Goal: Communication & Community: Ask a question

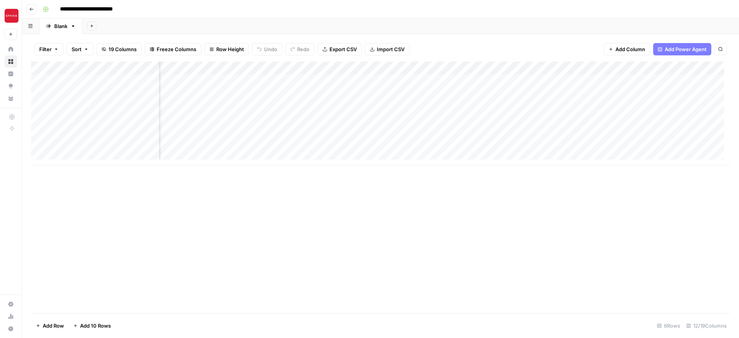
scroll to position [0, 243]
click at [432, 66] on div "Add Column" at bounding box center [380, 114] width 698 height 104
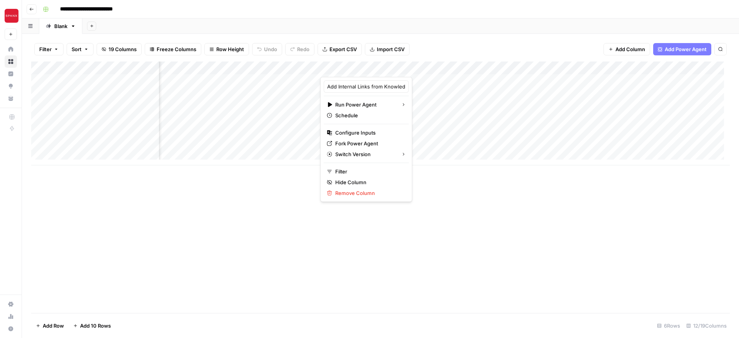
click at [435, 177] on div "Add Column" at bounding box center [380, 188] width 698 height 252
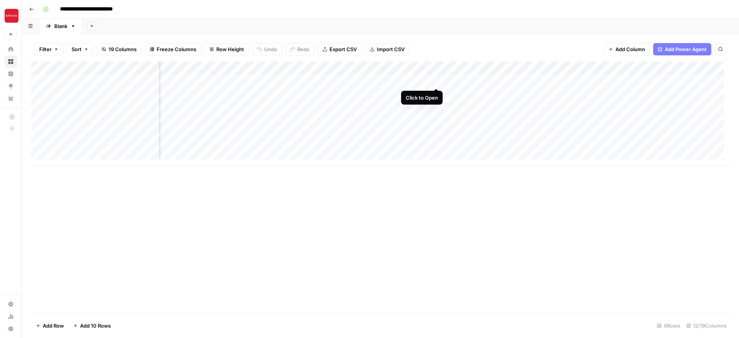
click at [436, 82] on div "Add Column" at bounding box center [380, 114] width 698 height 104
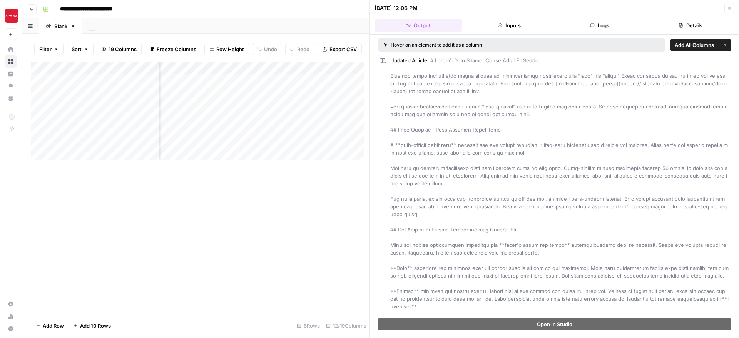
click at [511, 26] on button "Inputs" at bounding box center [509, 25] width 88 height 12
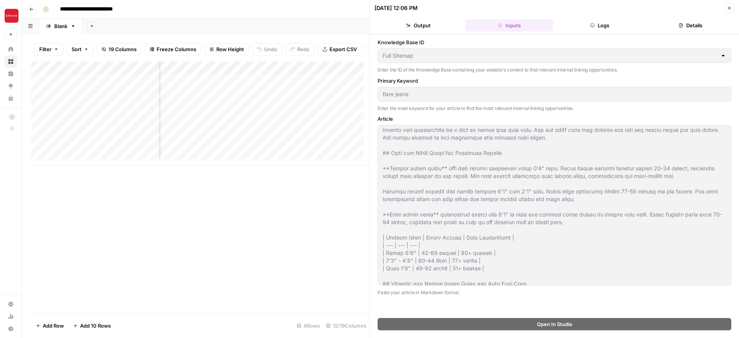
scroll to position [308, 0]
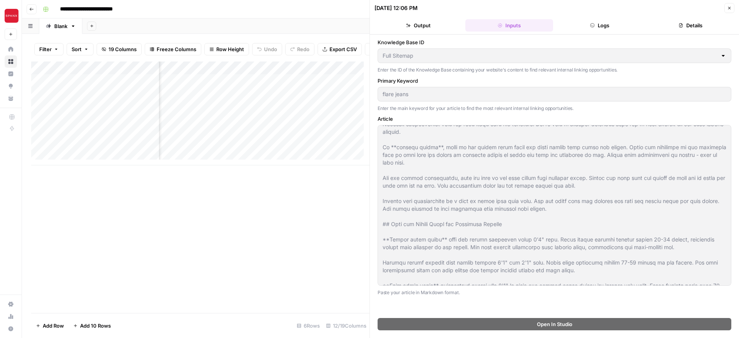
click at [595, 22] on button "Logs" at bounding box center [600, 25] width 88 height 12
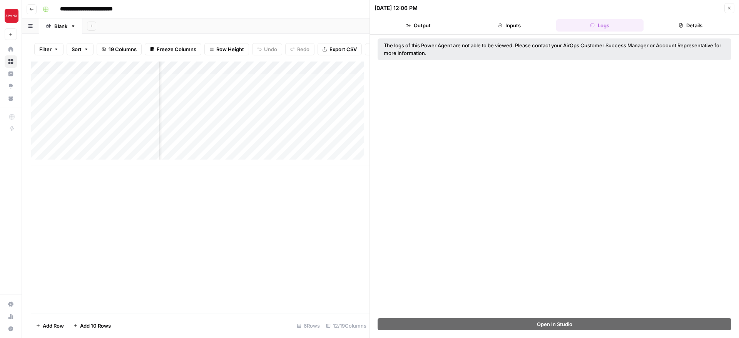
click at [685, 30] on button "Details" at bounding box center [691, 25] width 88 height 12
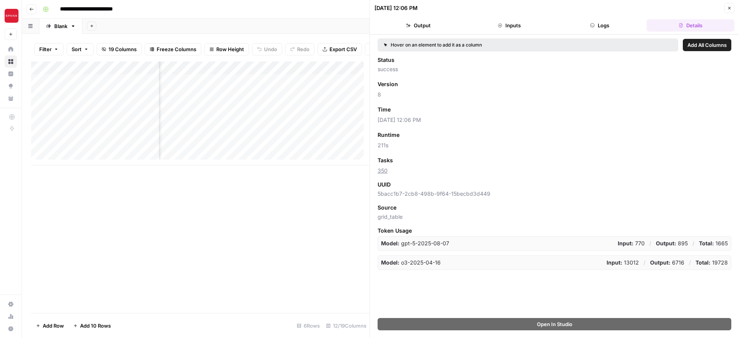
click at [316, 204] on div "Add Column" at bounding box center [200, 188] width 338 height 252
click at [729, 7] on icon "button" at bounding box center [729, 8] width 5 height 5
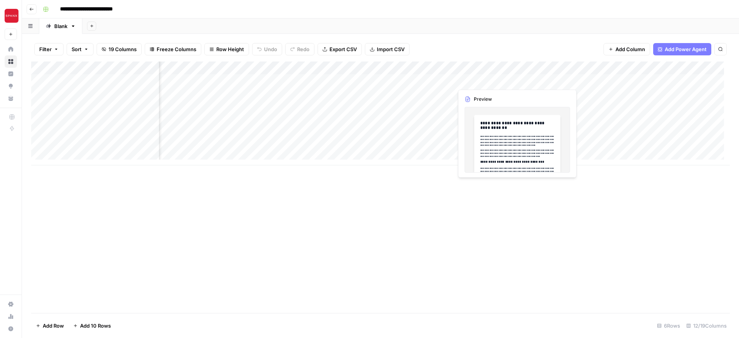
click at [469, 77] on div "Add Column" at bounding box center [380, 114] width 698 height 104
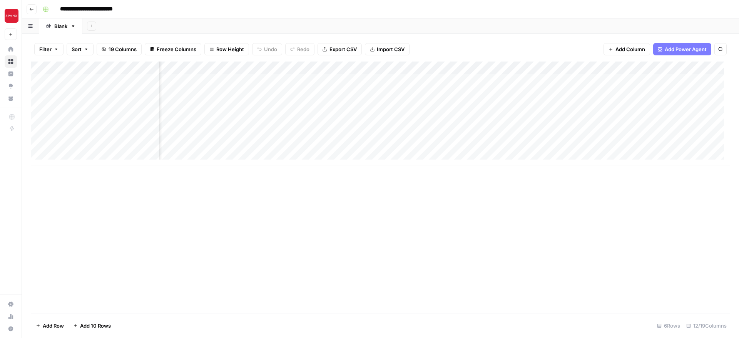
click at [506, 79] on div "Add Column" at bounding box center [380, 114] width 698 height 104
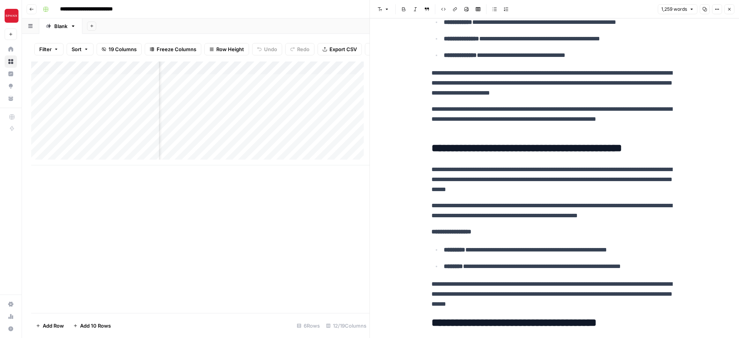
scroll to position [0, 382]
click at [264, 72] on div "Add Column" at bounding box center [200, 114] width 338 height 104
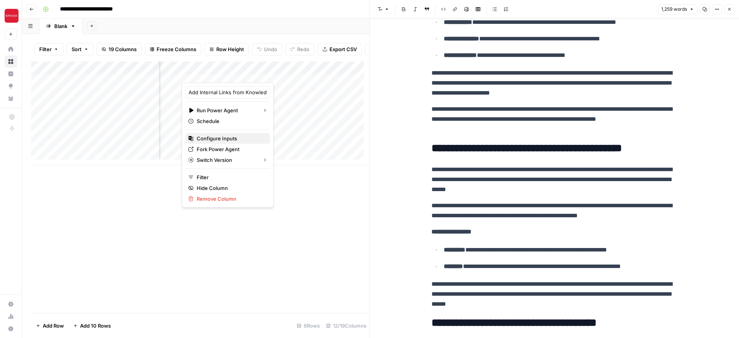
click at [225, 141] on span "Configure Inputs" at bounding box center [230, 139] width 67 height 8
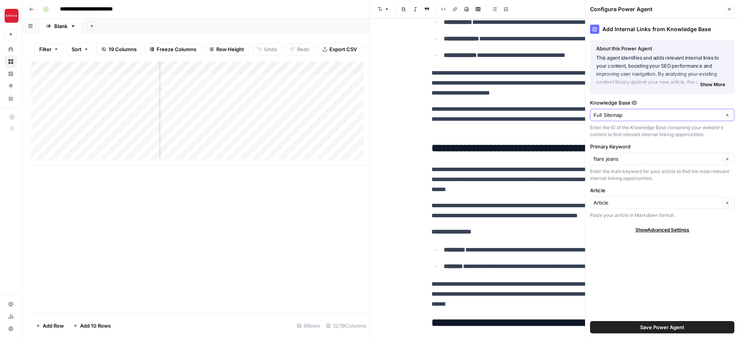
click at [627, 113] on input "Full Sitemap" at bounding box center [656, 115] width 127 height 8
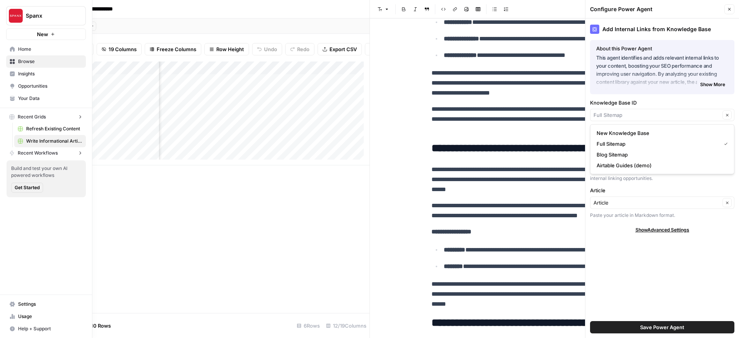
type input "Full Sitemap"
click at [10, 97] on icon at bounding box center [12, 98] width 5 height 5
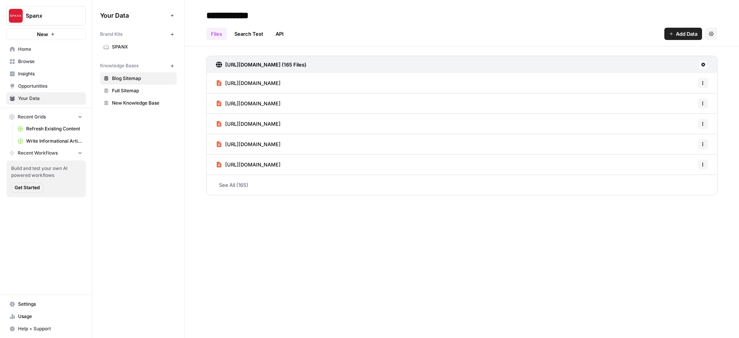
click at [149, 92] on span "Full Sitemap" at bounding box center [142, 90] width 61 height 7
click at [524, 186] on link "See All (2778)" at bounding box center [461, 185] width 511 height 20
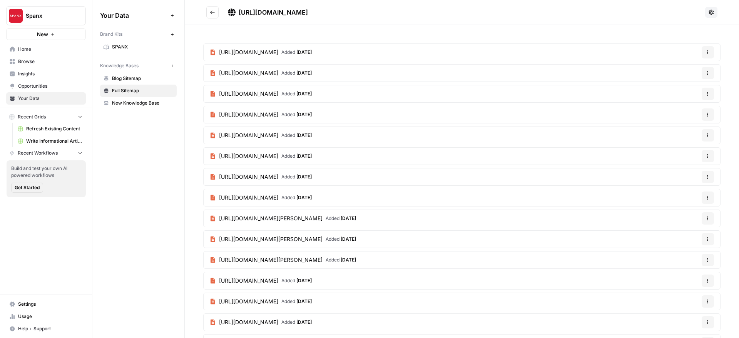
click at [145, 77] on span "Blog Sitemap" at bounding box center [142, 78] width 61 height 7
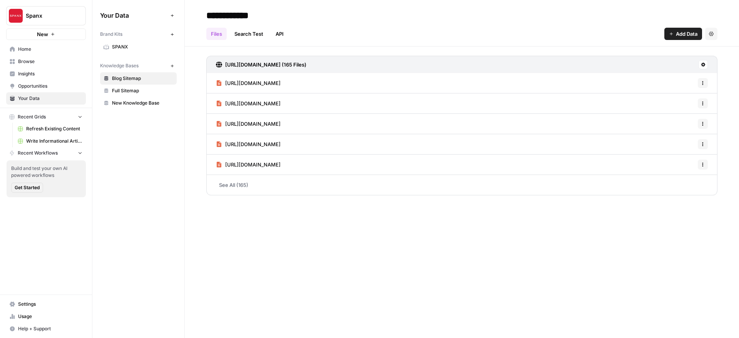
click at [138, 100] on span "New Knowledge Base" at bounding box center [142, 103] width 61 height 7
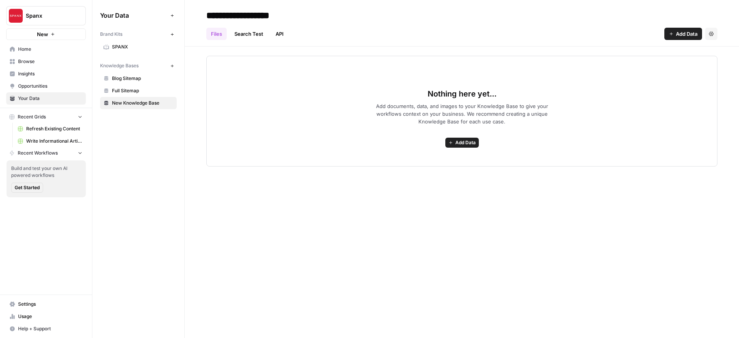
click at [139, 90] on span "Full Sitemap" at bounding box center [142, 90] width 61 height 7
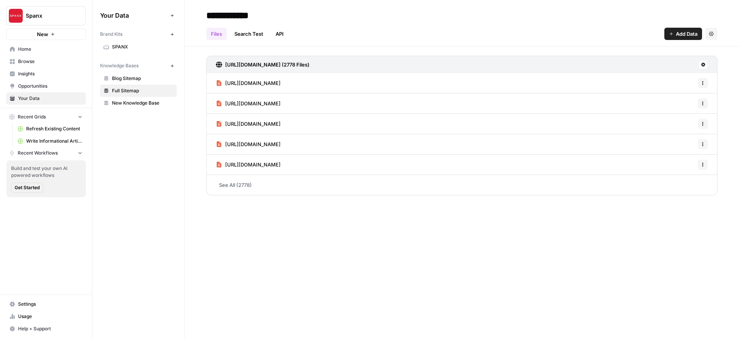
click at [139, 49] on span "SPANX" at bounding box center [142, 46] width 61 height 7
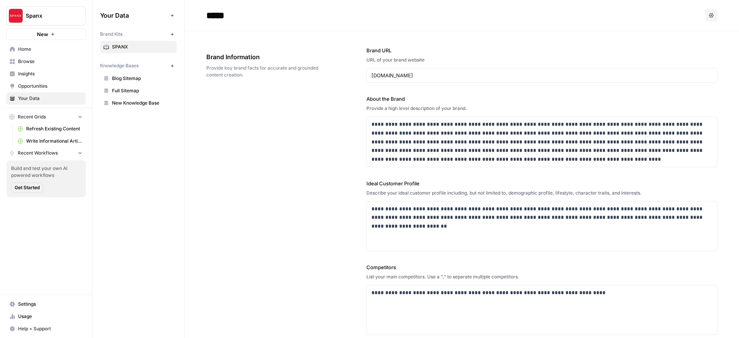
click at [134, 93] on span "Full Sitemap" at bounding box center [142, 90] width 61 height 7
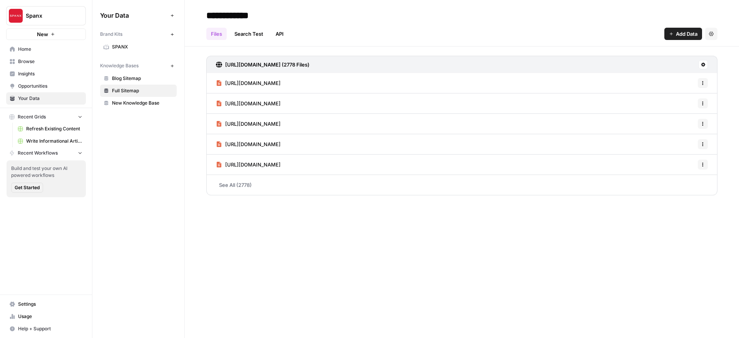
click at [254, 182] on link "See All (2778)" at bounding box center [461, 185] width 511 height 20
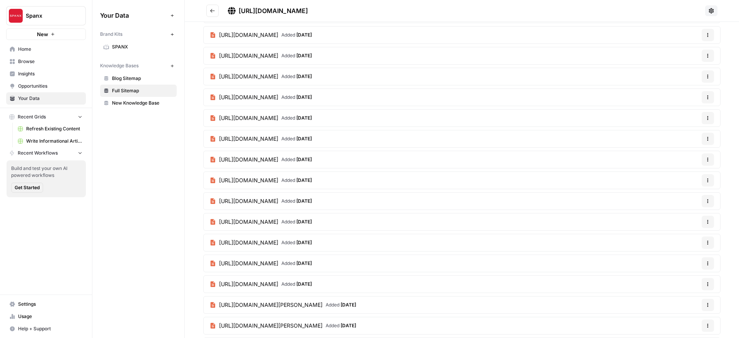
scroll to position [3551, 0]
click at [144, 104] on span "New Knowledge Base" at bounding box center [142, 103] width 61 height 7
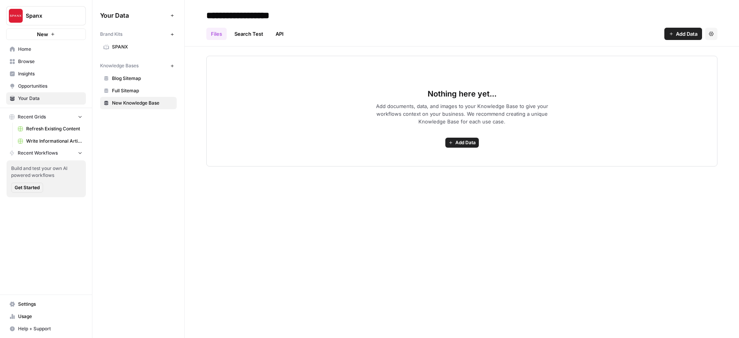
click at [465, 146] on span "Add Data" at bounding box center [465, 142] width 20 height 7
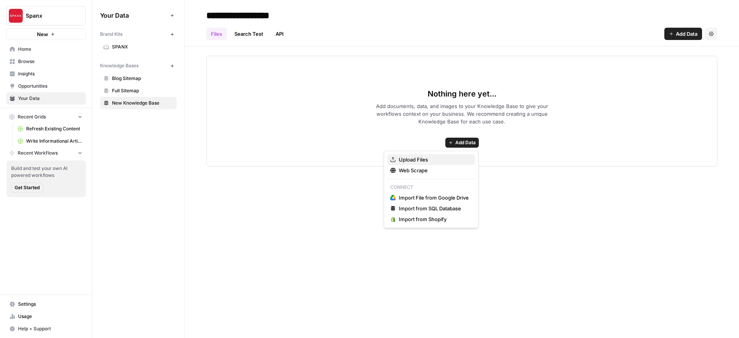
click at [410, 156] on span "Upload Files" at bounding box center [434, 160] width 70 height 8
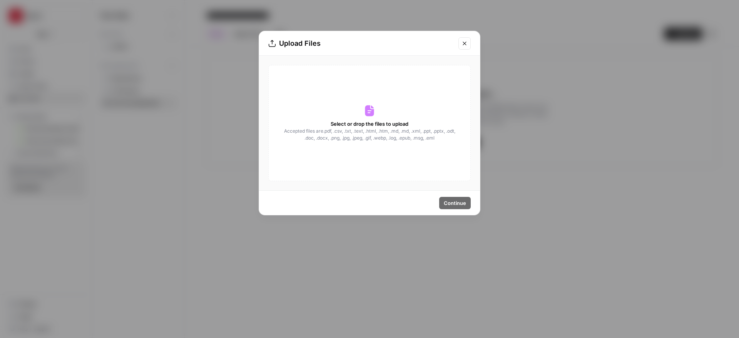
click at [466, 42] on icon "Close modal" at bounding box center [464, 43] width 6 height 6
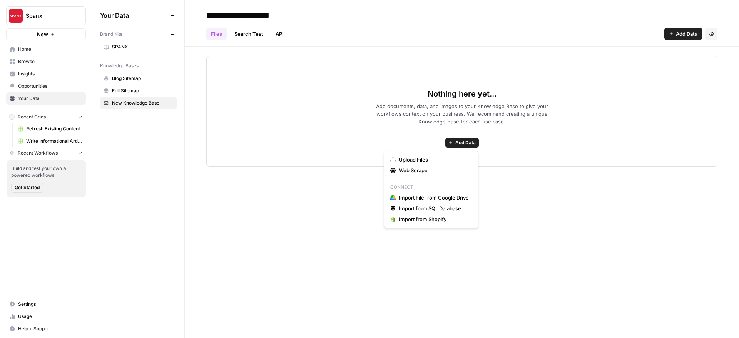
click at [460, 139] on button "Add Data" at bounding box center [461, 143] width 33 height 10
click at [434, 157] on span "Upload Files" at bounding box center [434, 160] width 70 height 8
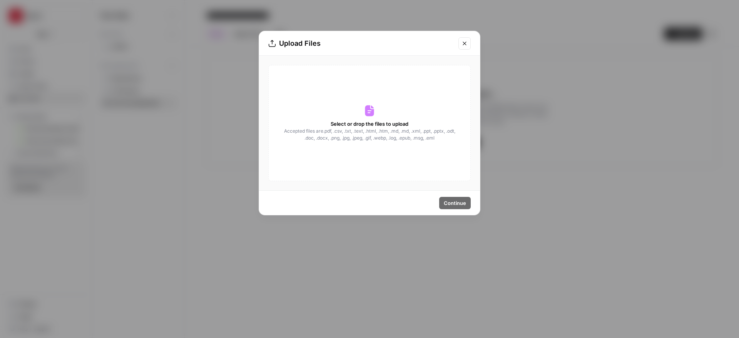
click at [389, 137] on span "Accepted files are .pdf, .csv, .txt, .text, .html, .htm, .md, .md, .xml, .ppt, …" at bounding box center [369, 135] width 172 height 14
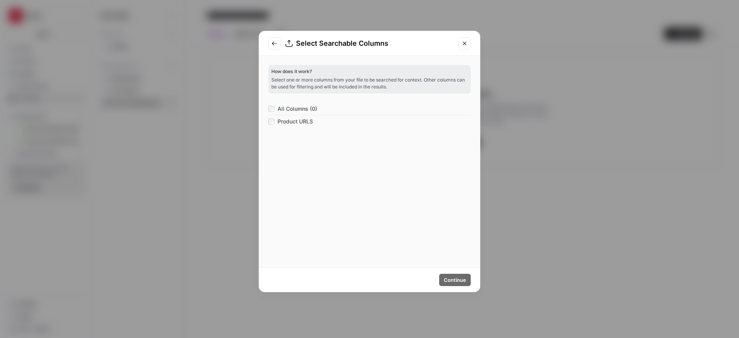
click at [291, 122] on span "Product URLS" at bounding box center [294, 122] width 35 height 8
click at [456, 282] on span "Continue" at bounding box center [455, 280] width 22 height 8
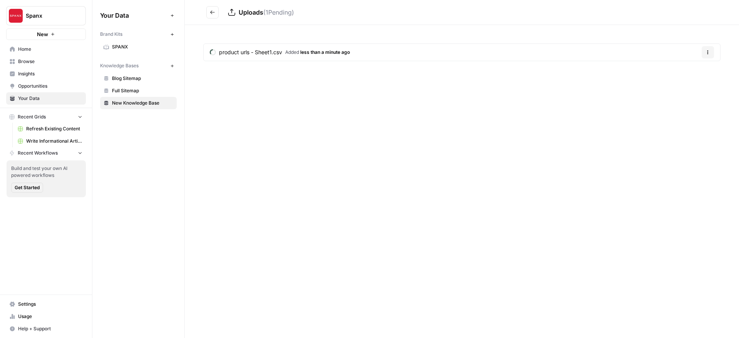
click at [708, 54] on icon "button" at bounding box center [707, 52] width 5 height 5
click at [587, 128] on div "Uploads ( 1 Pending) product urls - Sheet1.csv Added less than a minute ago Opt…" at bounding box center [462, 169] width 554 height 338
click at [214, 8] on button "Go back" at bounding box center [212, 12] width 12 height 12
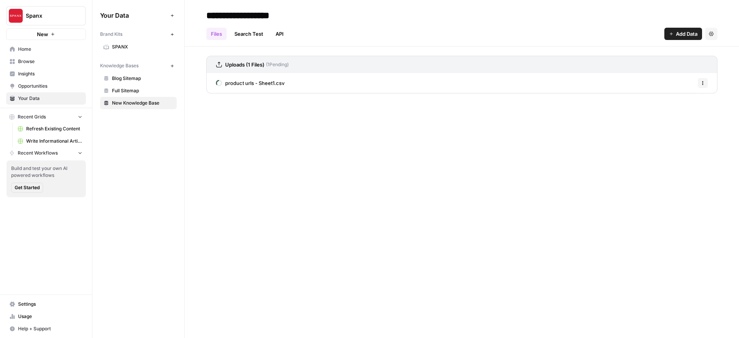
click at [248, 13] on input "**********" at bounding box center [264, 15] width 123 height 15
type input "**********"
click at [367, 197] on div "**********" at bounding box center [462, 169] width 554 height 338
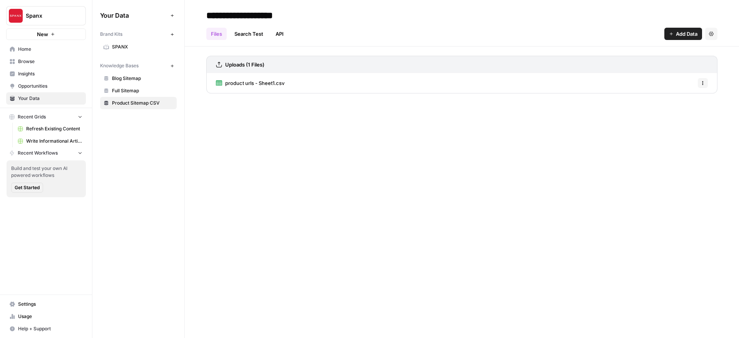
click at [576, 90] on div "product urls - Sheet1.csv Options" at bounding box center [461, 83] width 511 height 20
click at [247, 83] on span "product urls - Sheet1.csv" at bounding box center [254, 83] width 59 height 8
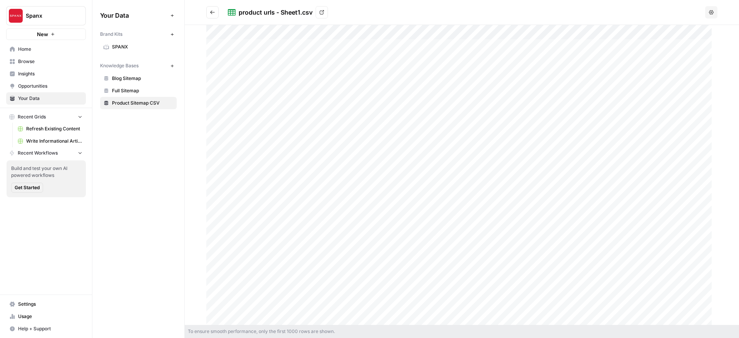
click at [30, 327] on span "Help + Support" at bounding box center [50, 329] width 64 height 7
click at [124, 300] on span "AirOps Academy" at bounding box center [129, 300] width 52 height 7
click at [37, 61] on span "Browse" at bounding box center [50, 61] width 64 height 7
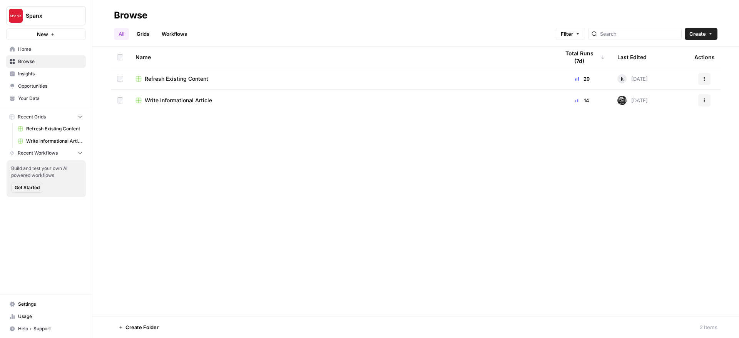
click at [52, 33] on icon "button" at bounding box center [52, 34] width 5 height 5
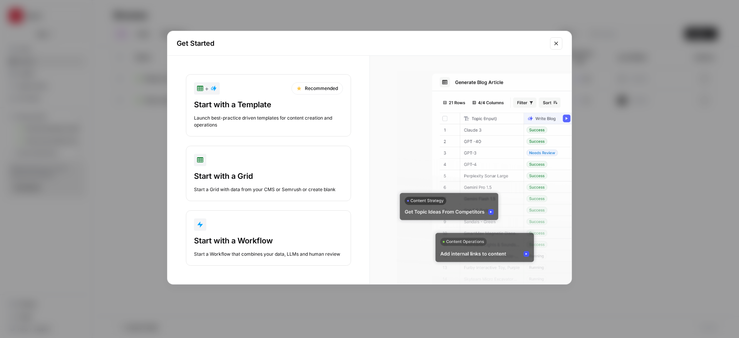
click at [283, 120] on div "Launch best-practice driven templates for content creation and operations" at bounding box center [268, 122] width 149 height 14
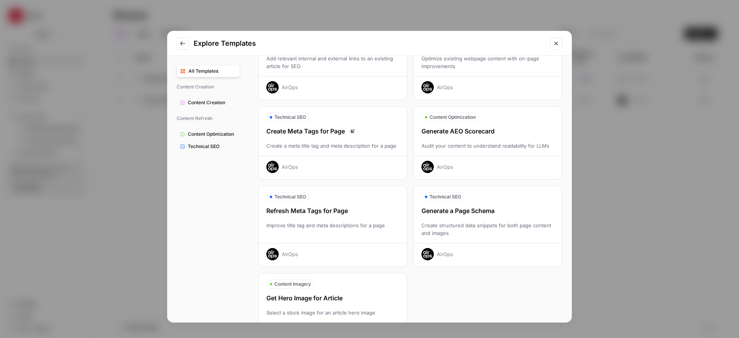
scroll to position [151, 0]
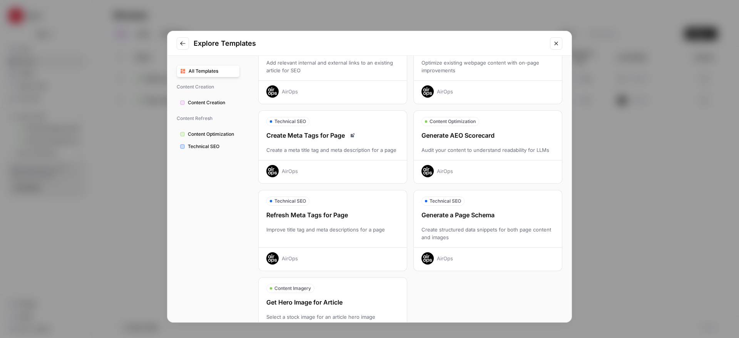
click at [226, 132] on span "Content Optimization" at bounding box center [212, 134] width 48 height 7
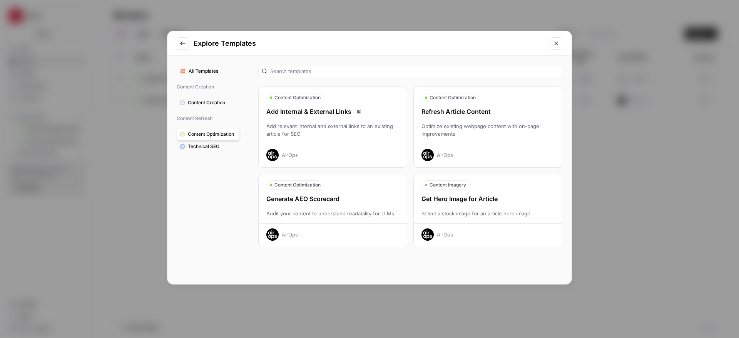
click at [341, 119] on div "Add Internal & External Links Add relevant internal and external links to an ex…" at bounding box center [333, 134] width 148 height 54
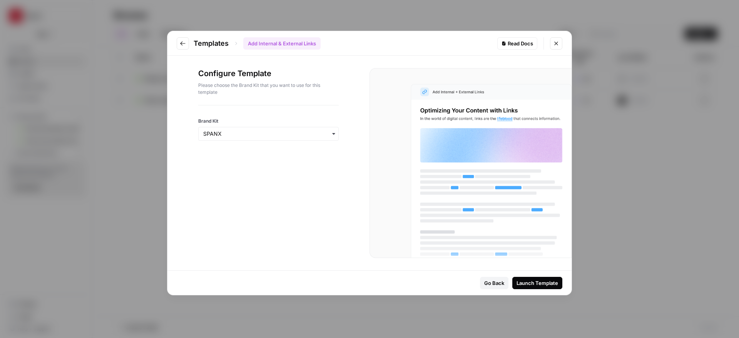
click at [535, 281] on div "Launch Template" at bounding box center [537, 283] width 42 height 8
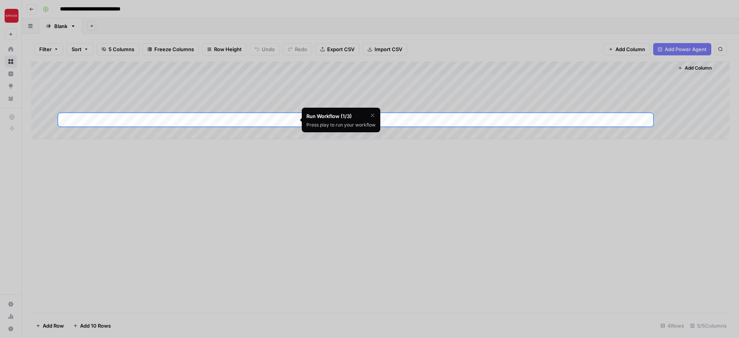
click at [373, 115] on icon "button" at bounding box center [372, 115] width 3 height 3
click at [356, 134] on span "Skip Tutorial" at bounding box center [352, 135] width 24 height 6
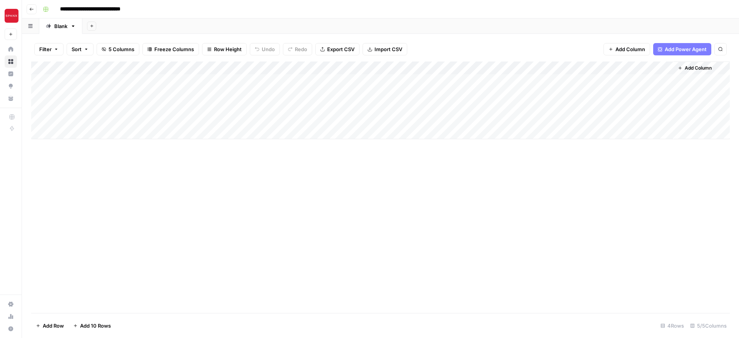
click at [264, 69] on div "Add Column" at bounding box center [380, 101] width 698 height 78
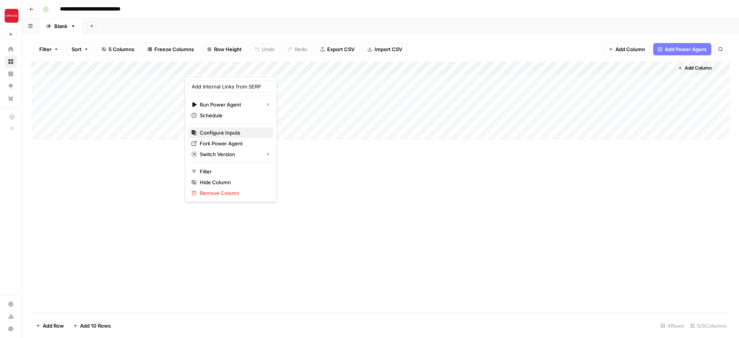
click at [226, 132] on span "Configure Inputs" at bounding box center [233, 133] width 67 height 8
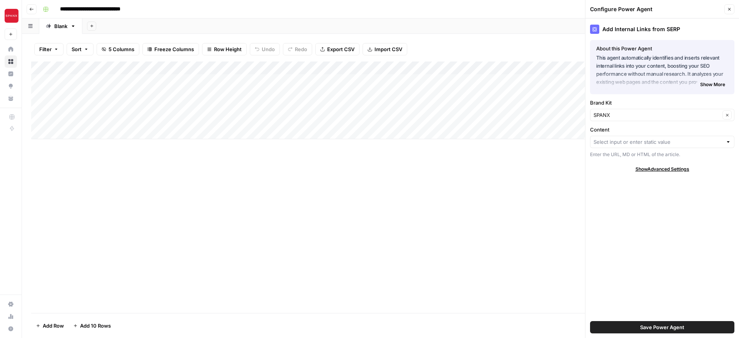
click at [729, 141] on div at bounding box center [727, 142] width 5 height 8
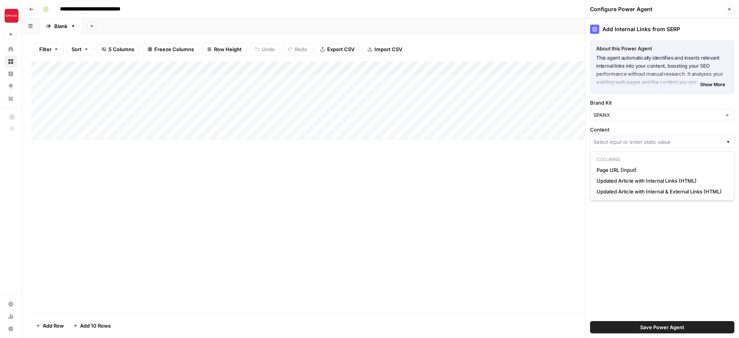
click at [524, 178] on div "Add Column" at bounding box center [380, 188] width 698 height 252
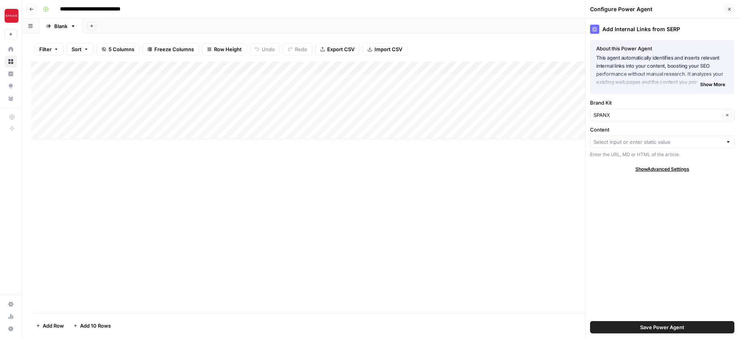
click at [729, 8] on icon "button" at bounding box center [729, 9] width 5 height 5
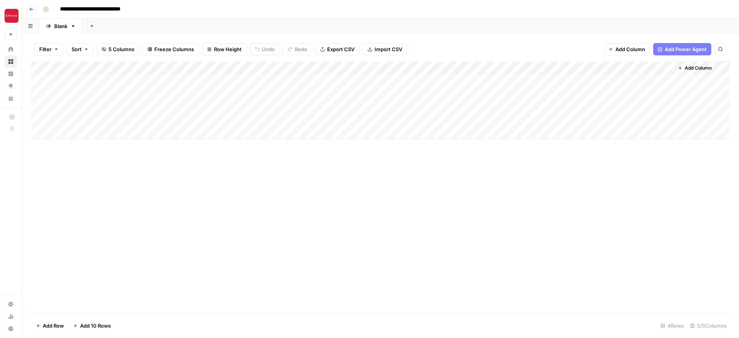
click at [12, 100] on icon at bounding box center [10, 100] width 4 height 2
click at [13, 35] on icon "button" at bounding box center [10, 34] width 5 height 5
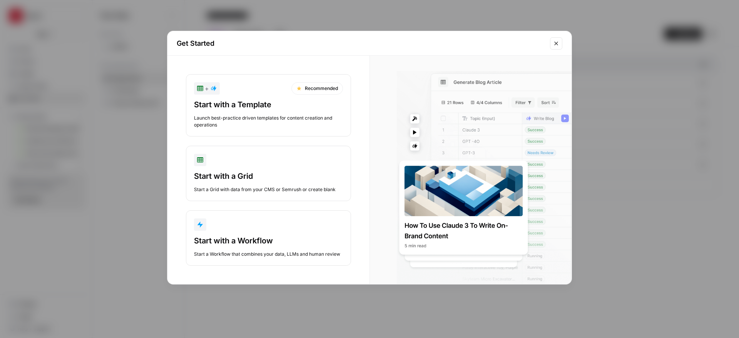
click at [99, 67] on div "Get Started + Recommended Start with a Template Launch best-practice driven tem…" at bounding box center [369, 169] width 739 height 338
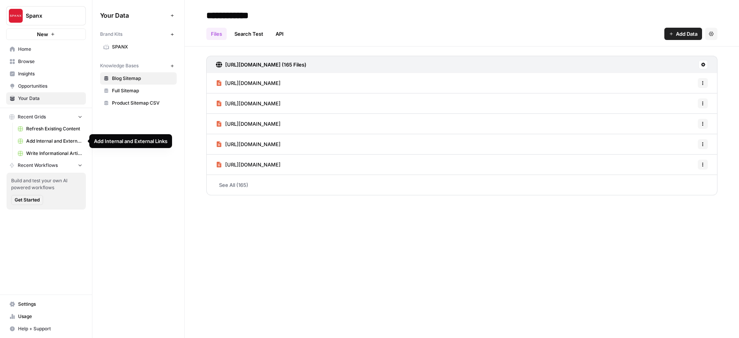
click at [60, 128] on span "Refresh Existing Content" at bounding box center [54, 128] width 56 height 7
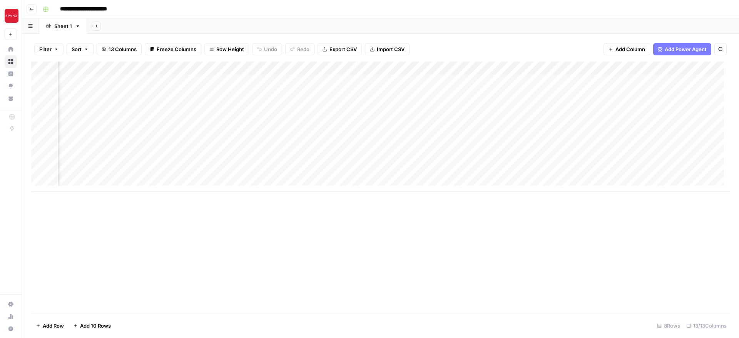
scroll to position [0, 120]
click at [366, 69] on div "Add Column" at bounding box center [380, 107] width 698 height 91
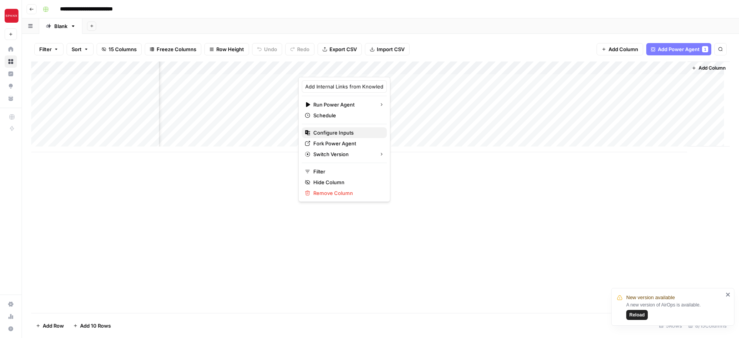
click at [337, 130] on span "Configure Inputs" at bounding box center [346, 133] width 67 height 8
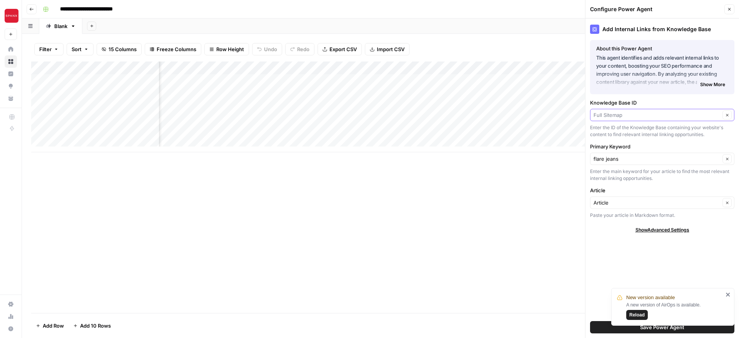
click at [618, 114] on input "Knowledge Base ID" at bounding box center [656, 115] width 127 height 8
click at [628, 132] on span "Product Sitemap CSV" at bounding box center [661, 133] width 128 height 8
type input "Product Sitemap CSV"
click at [637, 312] on span "Reload" at bounding box center [636, 315] width 15 height 7
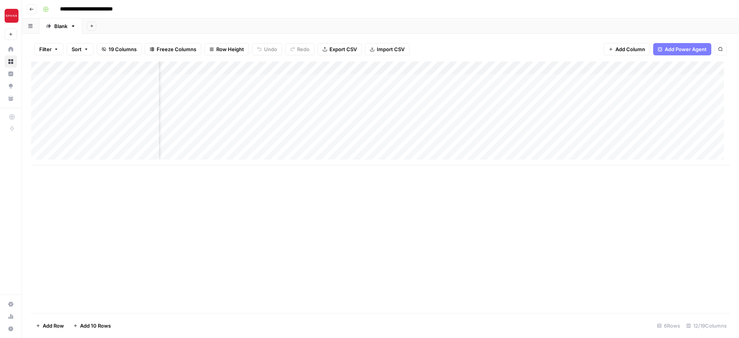
scroll to position [0, 158]
click at [520, 79] on div "Add Column" at bounding box center [380, 114] width 698 height 104
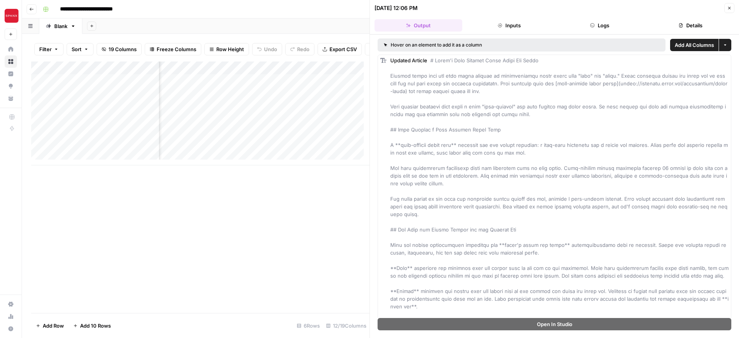
click at [332, 83] on div "Add Column" at bounding box center [200, 114] width 338 height 104
click at [727, 7] on icon "button" at bounding box center [729, 8] width 5 height 5
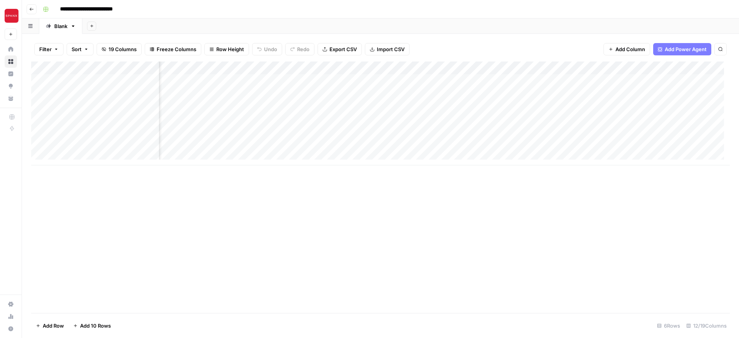
click at [378, 66] on div "Add Column" at bounding box center [380, 114] width 698 height 104
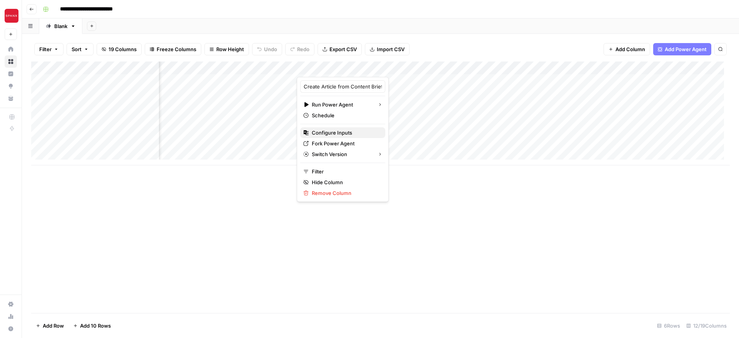
click at [340, 130] on span "Configure Inputs" at bounding box center [345, 133] width 67 height 8
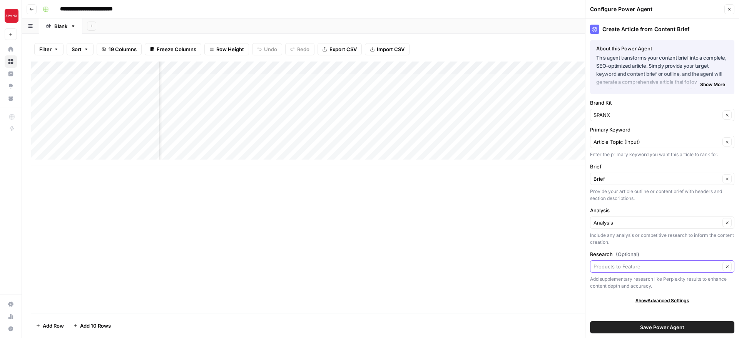
click at [626, 266] on input "Research (Optional)" at bounding box center [656, 267] width 127 height 8
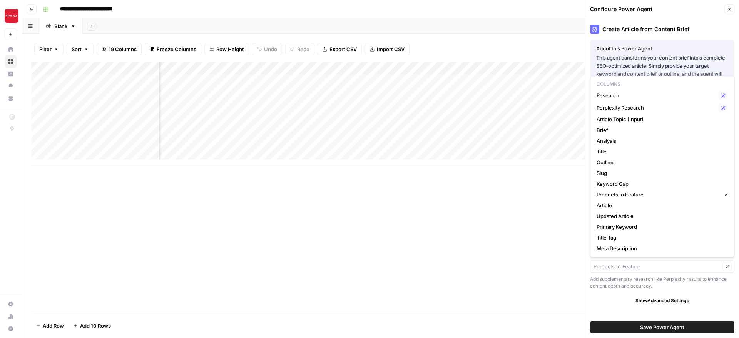
type input "Products to Feature"
click at [630, 29] on div "Create Article from Content Brief" at bounding box center [662, 29] width 144 height 9
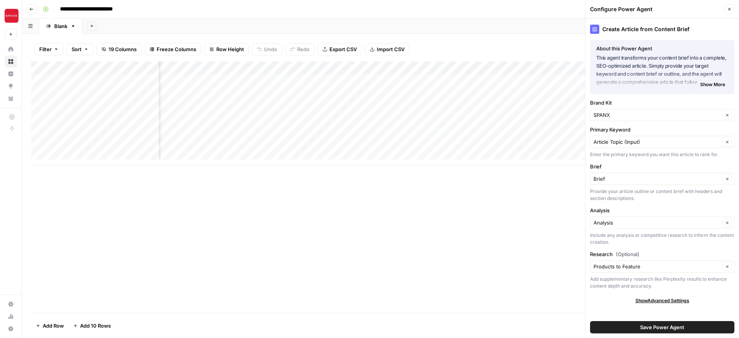
click at [660, 299] on span "Show Advanced Settings" at bounding box center [662, 300] width 54 height 7
click at [728, 10] on icon "button" at bounding box center [729, 9] width 3 height 3
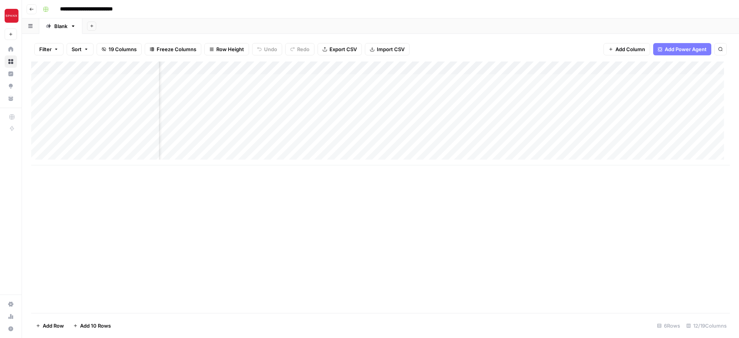
click at [519, 206] on div "Add Column" at bounding box center [380, 188] width 698 height 252
click at [441, 79] on div "Add Column" at bounding box center [380, 114] width 698 height 104
click at [445, 67] on div "Add Column" at bounding box center [380, 114] width 698 height 104
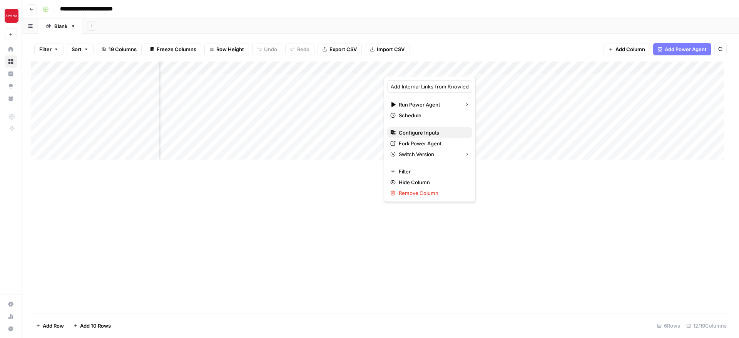
click at [418, 134] on span "Configure Inputs" at bounding box center [432, 133] width 67 height 8
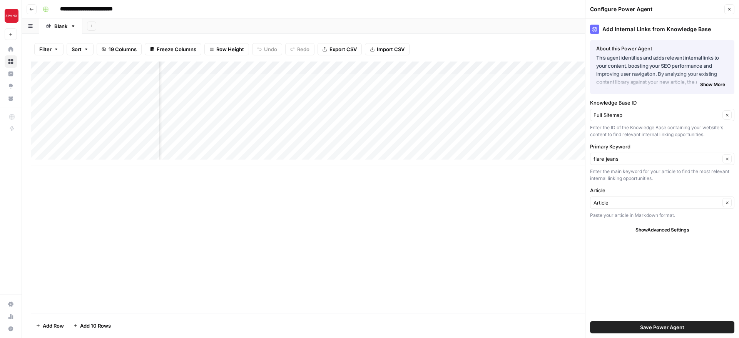
click at [626, 120] on div "Full Sitemap Clear" at bounding box center [662, 115] width 144 height 12
click at [622, 134] on span "Product Sitemap CSV" at bounding box center [661, 133] width 128 height 8
type input "Product Sitemap CSV"
click at [656, 328] on span "Save Power Agent" at bounding box center [662, 328] width 44 height 8
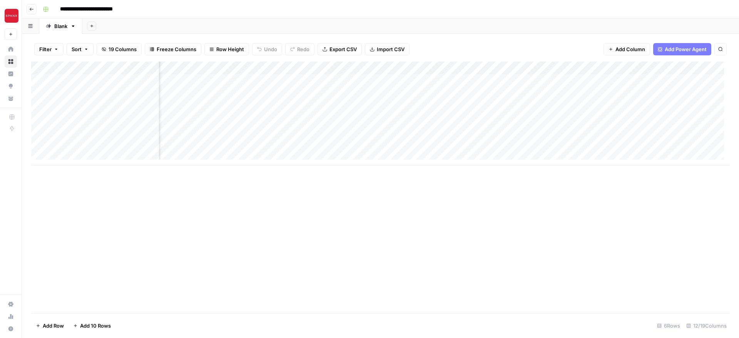
click at [508, 81] on div "Add Column" at bounding box center [380, 114] width 698 height 104
click at [513, 81] on div "Add Column" at bounding box center [380, 114] width 698 height 104
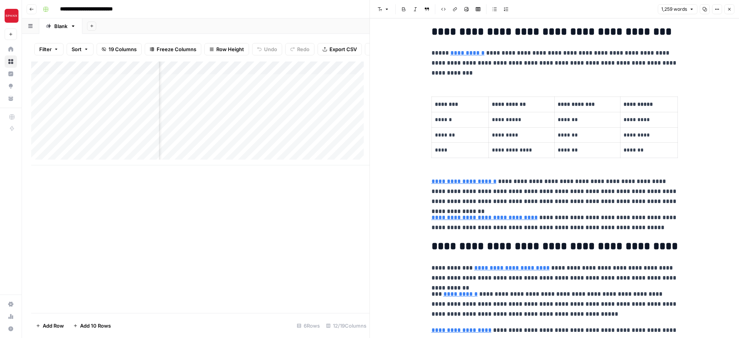
scroll to position [655, 0]
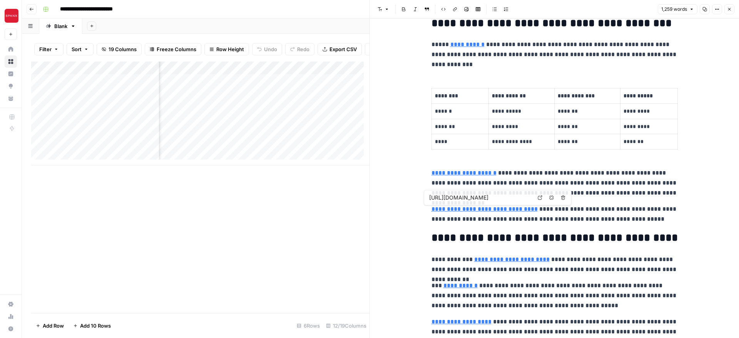
type input "https://spanx.com/collections/flare-jeans"
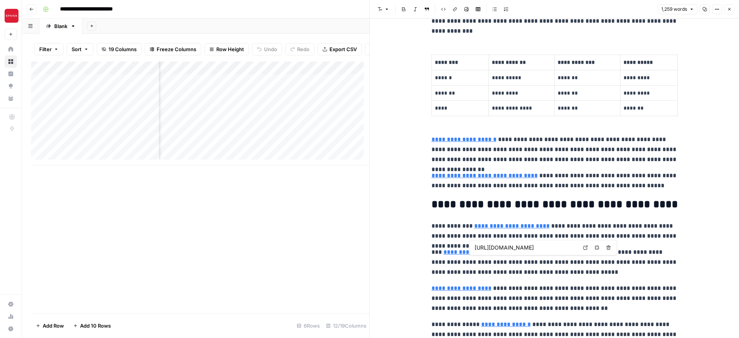
scroll to position [725, 0]
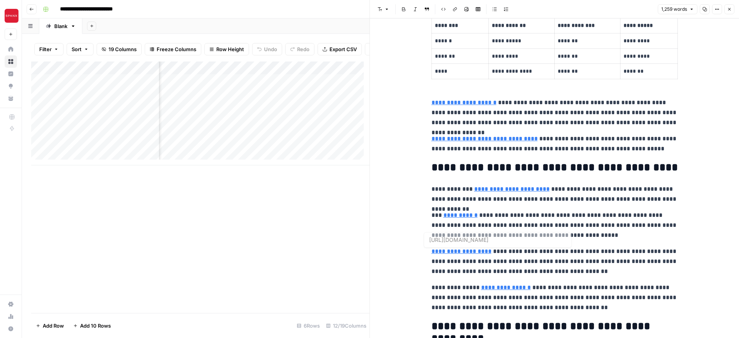
type input "https://spanx.com/collections/ankle-flare-jeans"
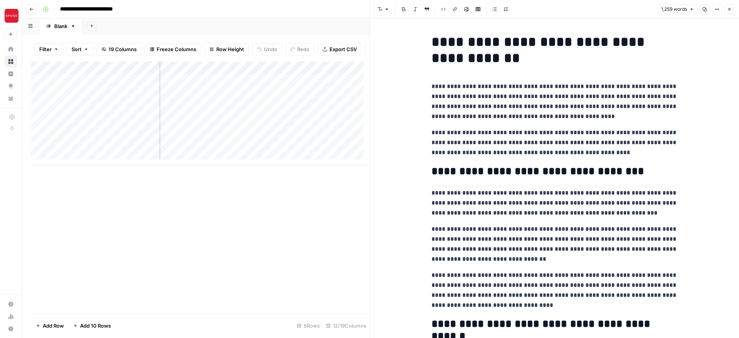
scroll to position [0, 442]
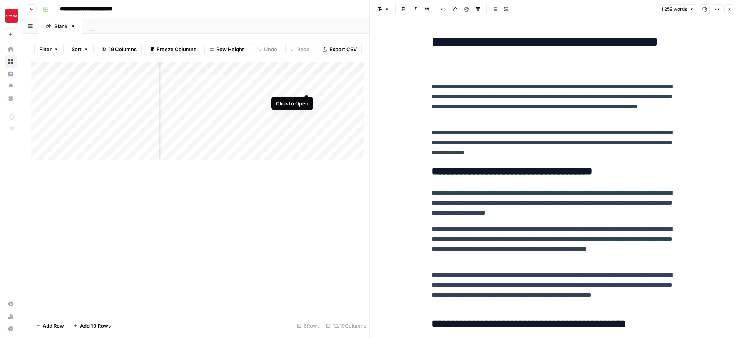
click at [305, 88] on div "Add Column" at bounding box center [200, 114] width 338 height 104
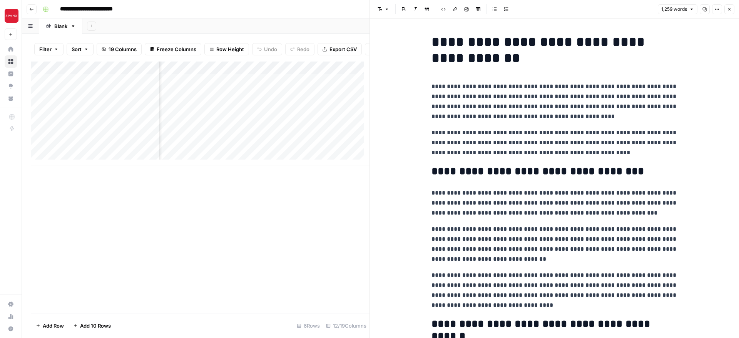
click at [339, 83] on div "Add Column" at bounding box center [200, 114] width 338 height 104
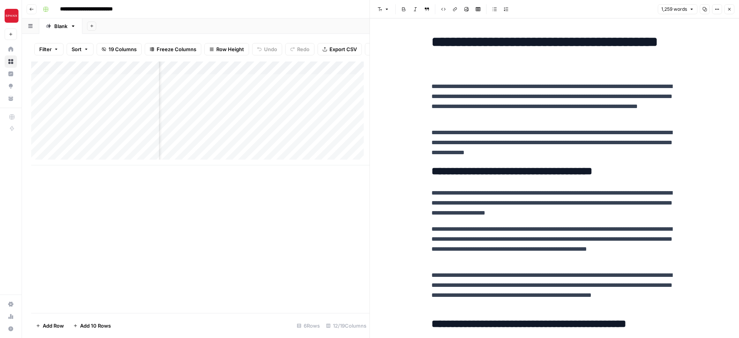
scroll to position [0, 550]
click at [277, 85] on div "Add Column" at bounding box center [200, 114] width 338 height 104
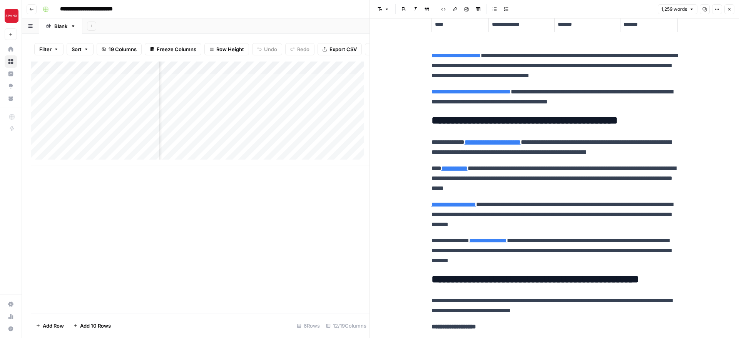
scroll to position [0, 444]
click at [209, 73] on div "Add Column" at bounding box center [200, 114] width 338 height 104
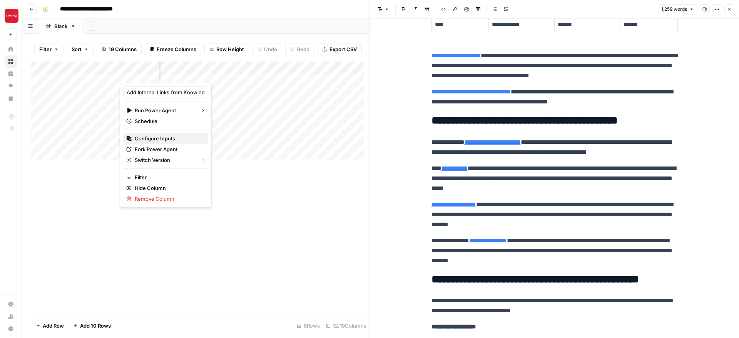
click at [175, 137] on span "Configure Inputs" at bounding box center [168, 139] width 67 height 8
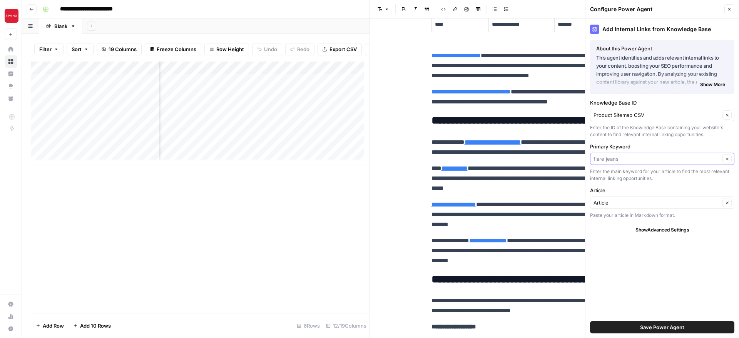
click at [623, 160] on input "Primary Keyword" at bounding box center [656, 159] width 127 height 8
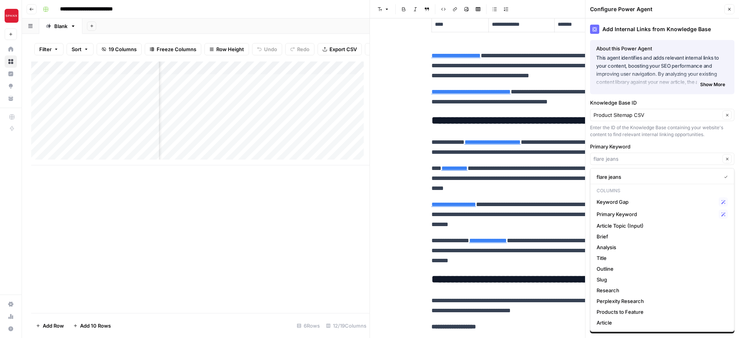
click at [705, 82] on span "Show More" at bounding box center [712, 84] width 25 height 7
type input "flare jeans"
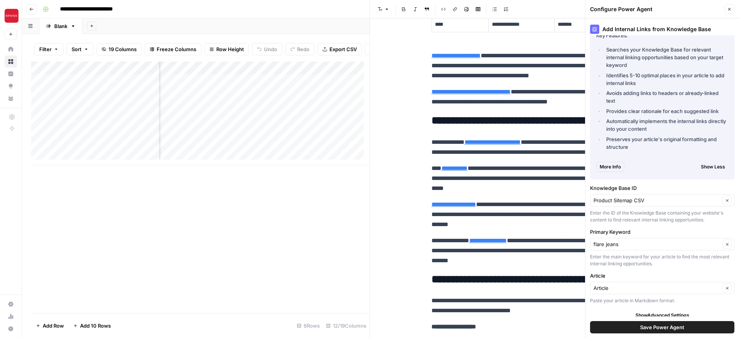
scroll to position [90, 0]
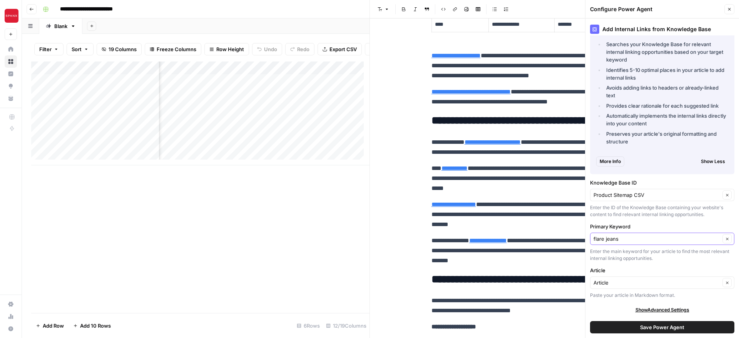
click at [635, 235] on input "flare jeans" at bounding box center [656, 239] width 127 height 8
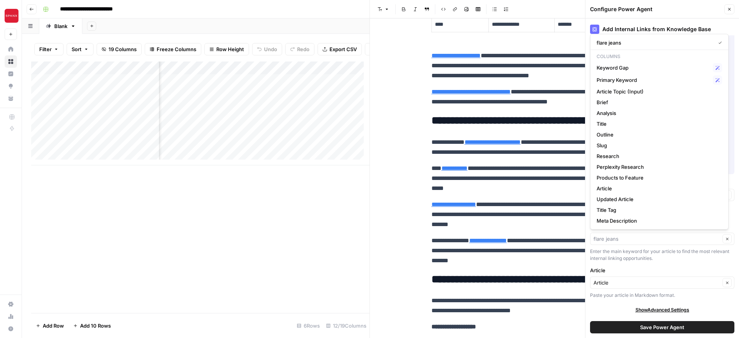
click at [553, 206] on p "**********" at bounding box center [554, 215] width 246 height 30
type input "flare jeans"
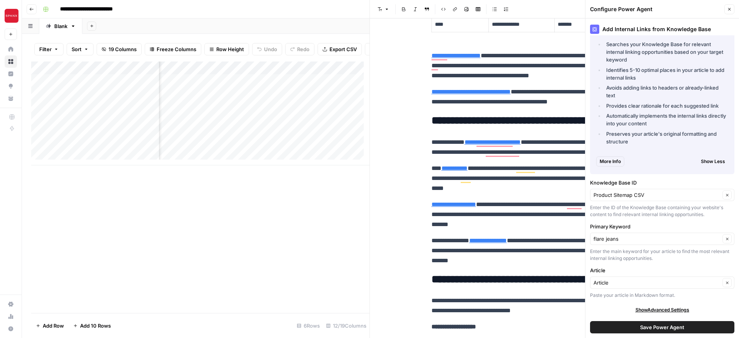
scroll to position [772, 0]
click at [647, 310] on span "Show Advanced Settings" at bounding box center [662, 310] width 54 height 7
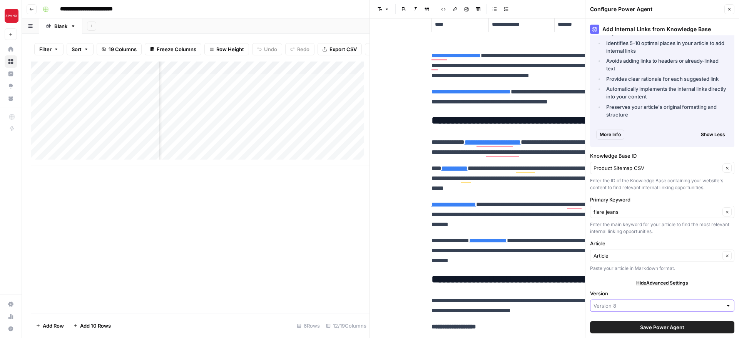
click at [627, 306] on input "Version" at bounding box center [657, 306] width 129 height 8
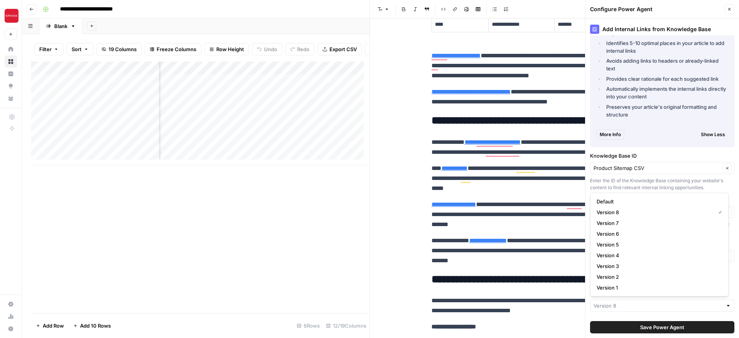
type input "Version 8"
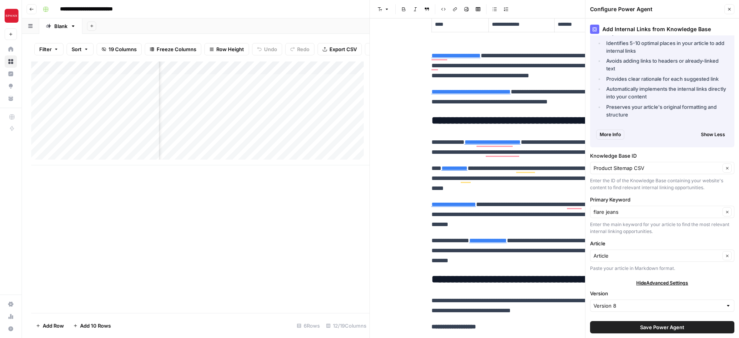
click at [618, 178] on div "Enter the ID of the Knowledge Base containing your website's content to find re…" at bounding box center [662, 184] width 144 height 14
click at [646, 165] on input "Knowledge Base ID" at bounding box center [656, 168] width 127 height 8
click at [641, 184] on span "Product Sitemap CSV" at bounding box center [654, 186] width 115 height 8
type input "Product Sitemap CSV"
click at [649, 212] on input "Primary Keyword" at bounding box center [656, 212] width 127 height 8
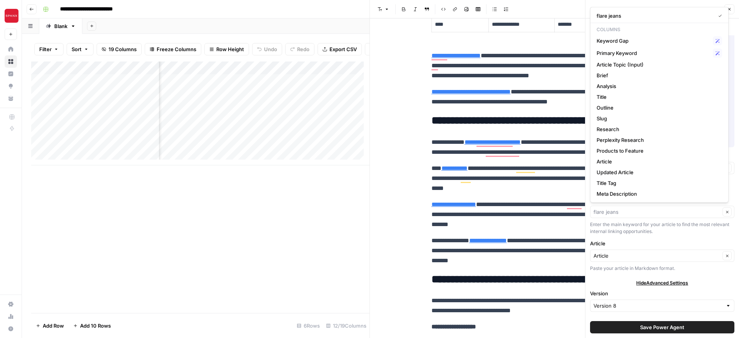
scroll to position [0, 166]
click at [239, 76] on div "Add Column" at bounding box center [200, 114] width 338 height 104
type input "flare jeans"
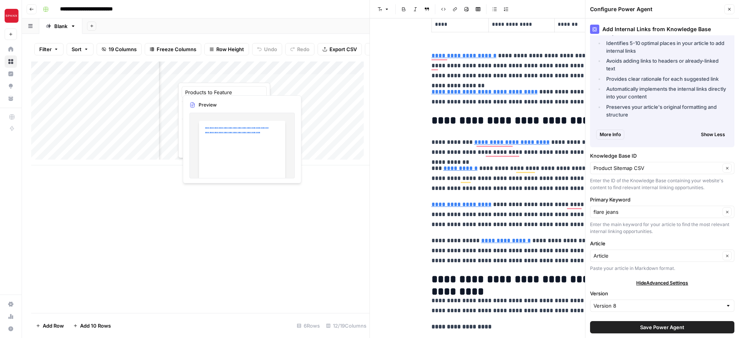
click at [247, 211] on div "Add Column" at bounding box center [200, 188] width 338 height 252
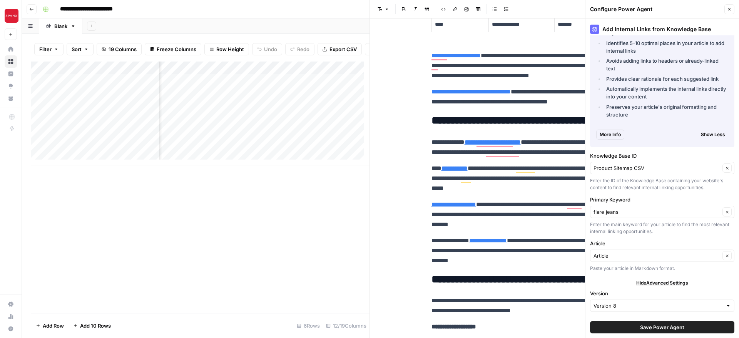
click at [212, 75] on div "Add Column" at bounding box center [200, 114] width 338 height 104
click at [302, 72] on div "Add Column" at bounding box center [200, 114] width 338 height 104
click at [239, 74] on div "Add Column" at bounding box center [200, 114] width 338 height 104
click at [236, 179] on div "Add Column" at bounding box center [200, 188] width 338 height 252
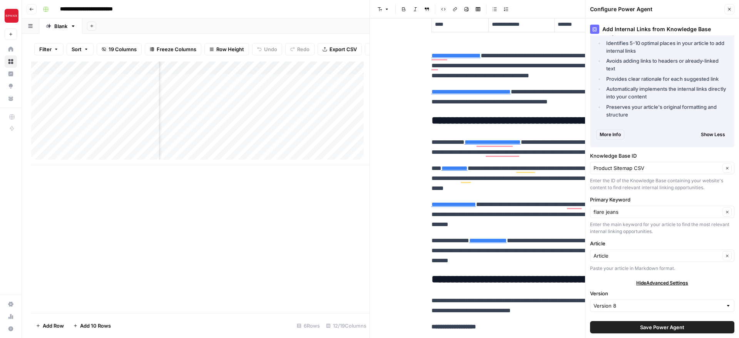
click at [729, 6] on button "Close" at bounding box center [729, 9] width 10 height 10
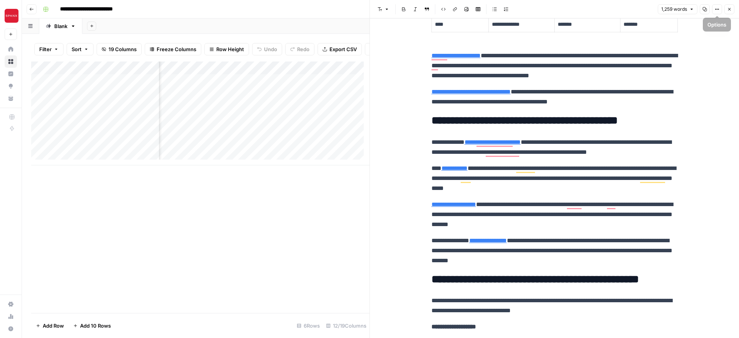
click at [730, 11] on icon "button" at bounding box center [729, 9] width 5 height 5
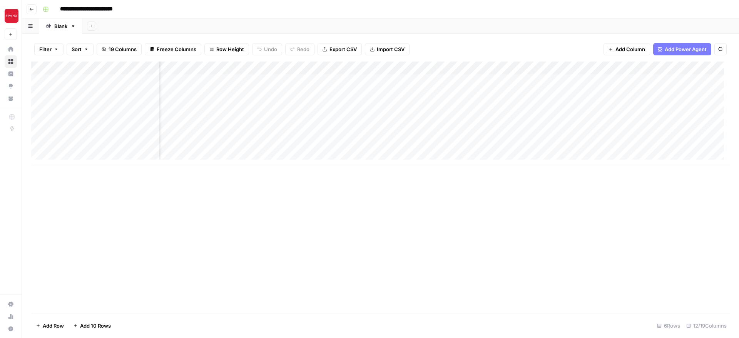
click at [480, 96] on div "Add Column" at bounding box center [380, 114] width 698 height 104
click at [462, 94] on div "Add Column" at bounding box center [380, 114] width 698 height 104
click at [436, 80] on div "Add Column" at bounding box center [380, 114] width 698 height 104
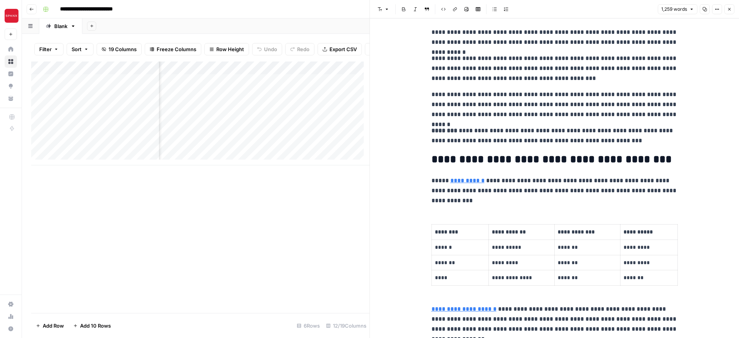
scroll to position [602, 0]
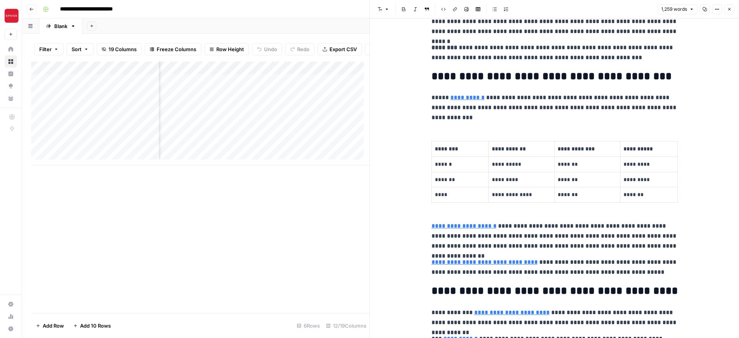
click at [469, 99] on link "**********" at bounding box center [467, 98] width 34 height 6
click at [561, 85] on icon at bounding box center [561, 86] width 5 height 5
click at [540, 249] on icon at bounding box center [540, 251] width 5 height 5
click at [481, 226] on link "**********" at bounding box center [463, 226] width 65 height 6
click at [485, 230] on p "**********" at bounding box center [554, 236] width 246 height 30
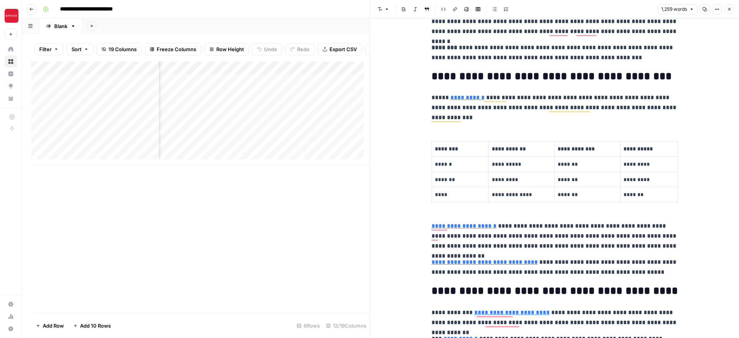
click at [457, 227] on link "**********" at bounding box center [463, 226] width 65 height 6
click at [540, 216] on icon at bounding box center [540, 214] width 5 height 5
click at [526, 237] on p "**********" at bounding box center [554, 236] width 246 height 30
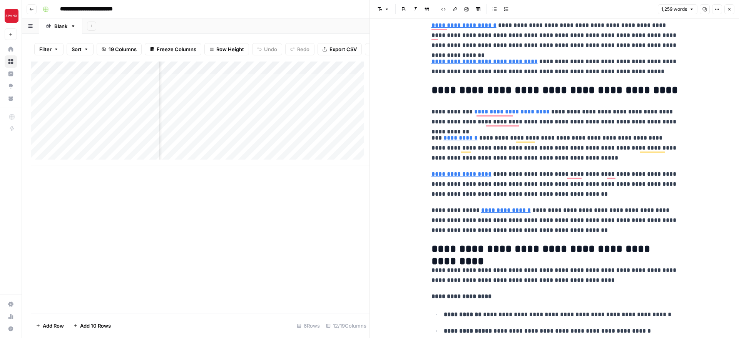
scroll to position [886, 0]
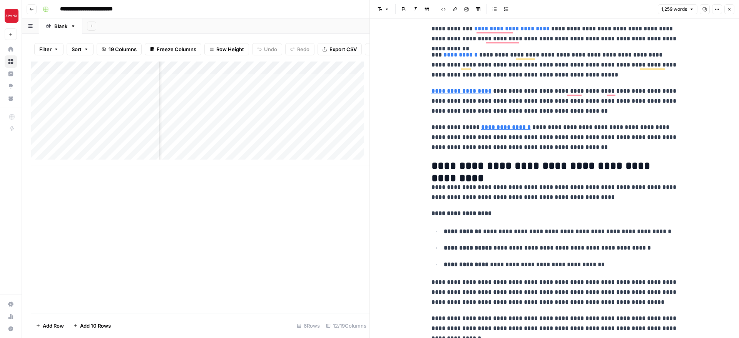
click at [501, 128] on link "**********" at bounding box center [506, 127] width 50 height 6
click at [513, 131] on p "**********" at bounding box center [554, 137] width 246 height 30
click at [523, 186] on p "**********" at bounding box center [554, 192] width 246 height 20
click at [507, 118] on input "https://spanx.com/collections/wide-leg-jeans" at bounding box center [526, 116] width 102 height 8
click at [587, 115] on body "**********" at bounding box center [369, 169] width 739 height 338
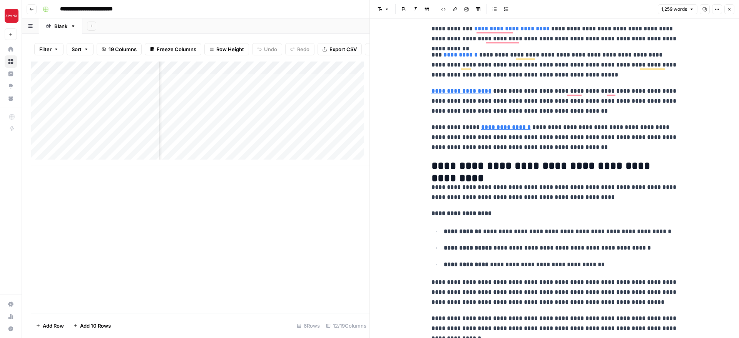
click at [559, 147] on p "**********" at bounding box center [554, 137] width 246 height 30
click at [513, 127] on link "**********" at bounding box center [506, 127] width 50 height 6
click at [520, 160] on h2 "**********" at bounding box center [554, 166] width 246 height 12
click at [489, 128] on link "**********" at bounding box center [506, 127] width 50 height 6
click at [585, 115] on icon at bounding box center [585, 116] width 5 height 5
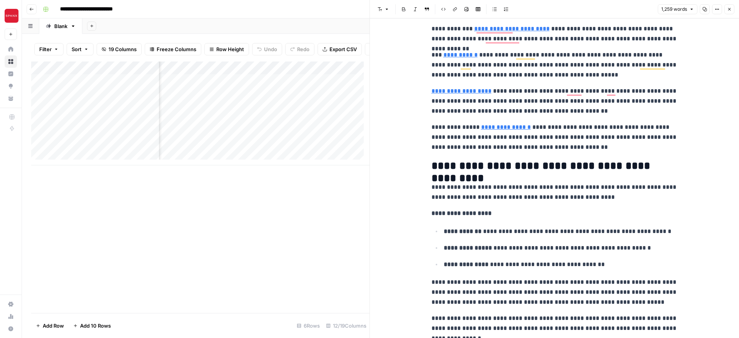
scroll to position [0, 470]
click at [728, 10] on icon "button" at bounding box center [729, 9] width 5 height 5
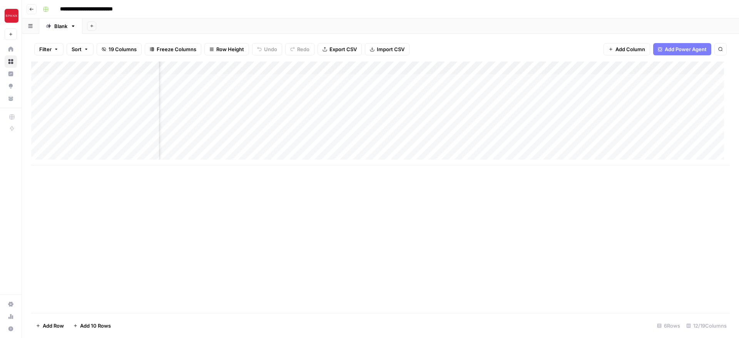
scroll to position [0, 406]
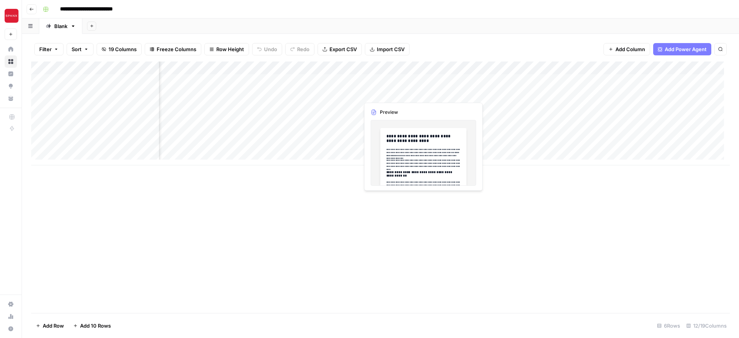
click at [403, 95] on div "Add Column" at bounding box center [380, 114] width 698 height 104
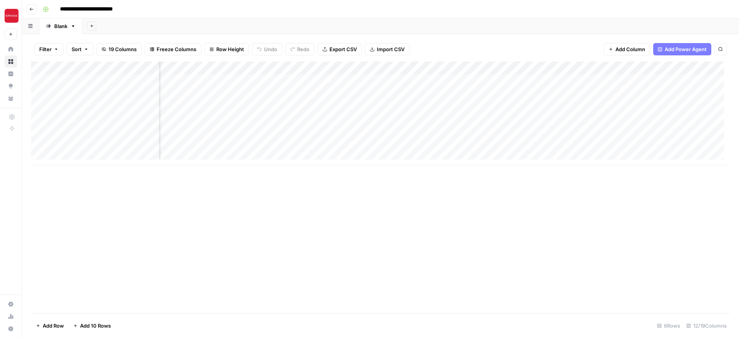
click at [419, 95] on div "Add Column" at bounding box center [380, 114] width 698 height 104
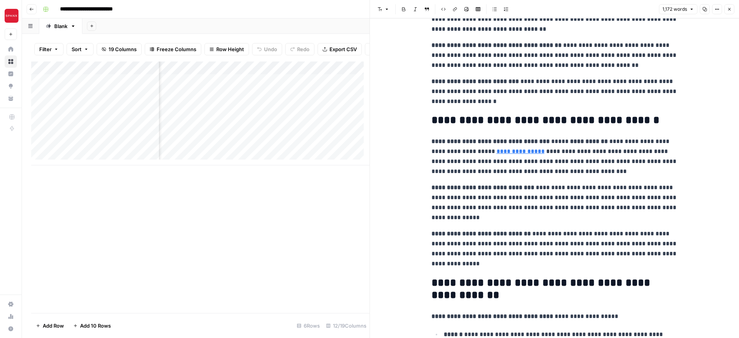
scroll to position [610, 0]
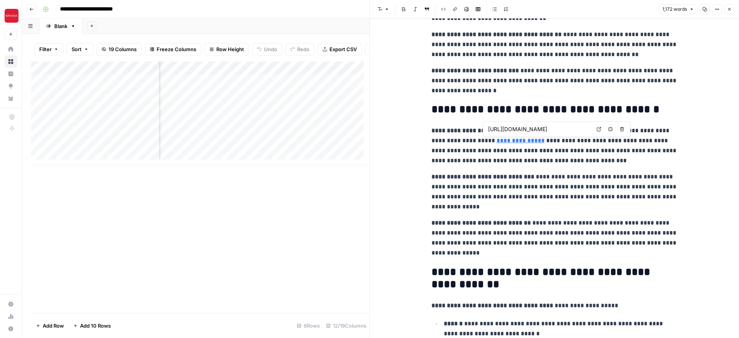
click at [499, 140] on link "**********" at bounding box center [520, 141] width 48 height 6
click at [521, 140] on link "**********" at bounding box center [520, 141] width 48 height 6
click at [536, 190] on p "**********" at bounding box center [554, 192] width 246 height 40
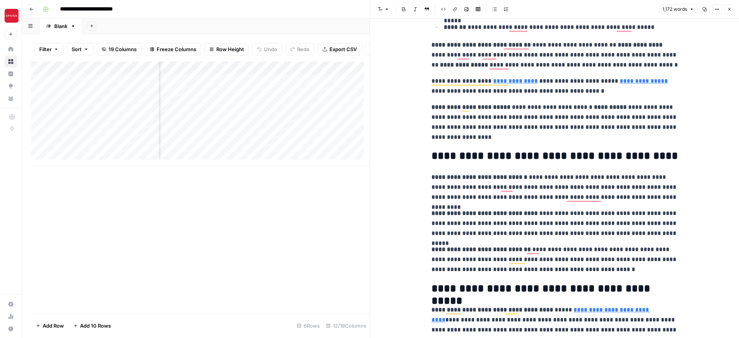
scroll to position [951, 0]
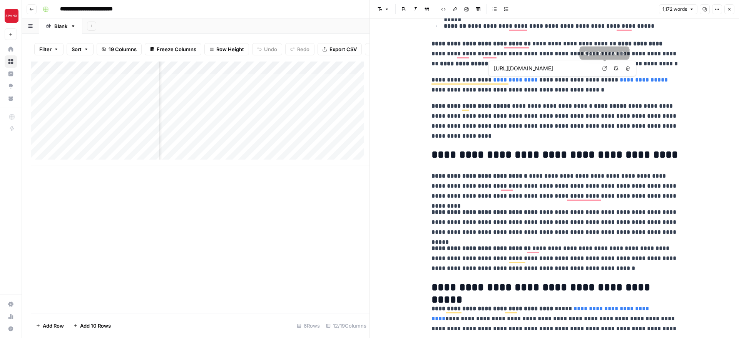
click at [605, 69] on icon at bounding box center [604, 68] width 5 height 5
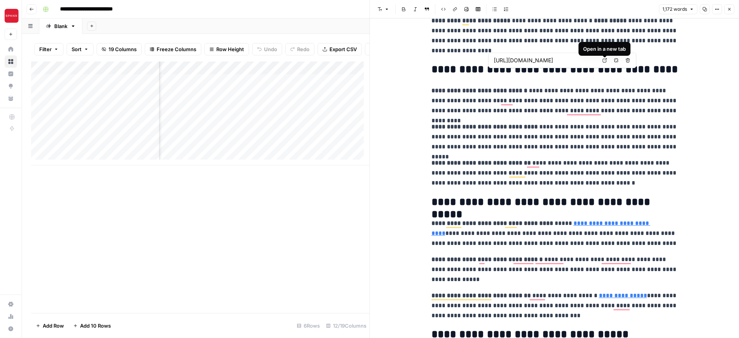
scroll to position [1240, 0]
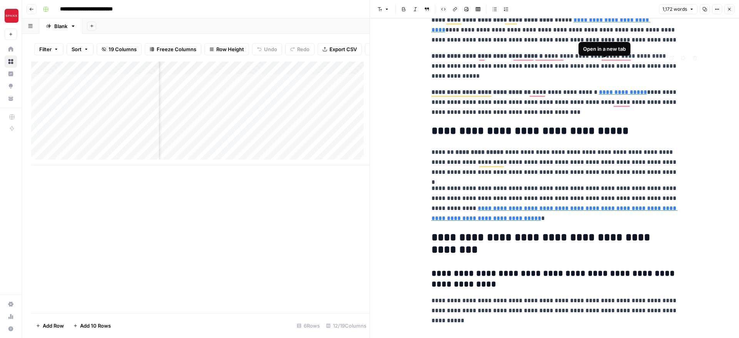
type input "https://spanx.com/blogs/articles/how-to-steam-jeans"
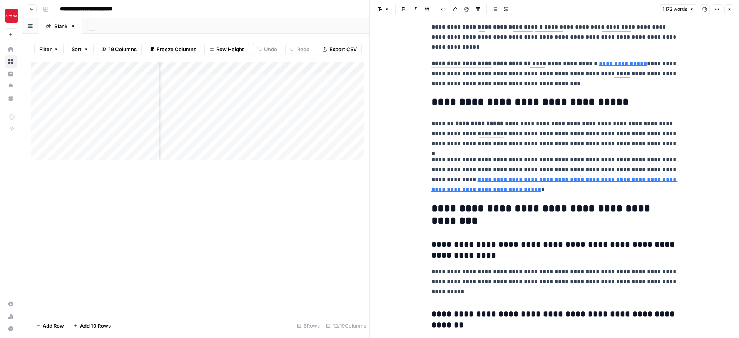
click at [510, 179] on link "**********" at bounding box center [554, 185] width 246 height 16
click at [605, 61] on link "**********" at bounding box center [623, 63] width 48 height 6
click at [692, 53] on link "Open in a new tab" at bounding box center [696, 52] width 10 height 10
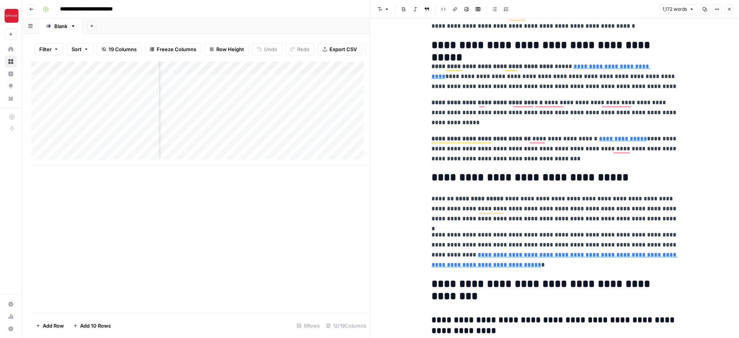
scroll to position [0, 0]
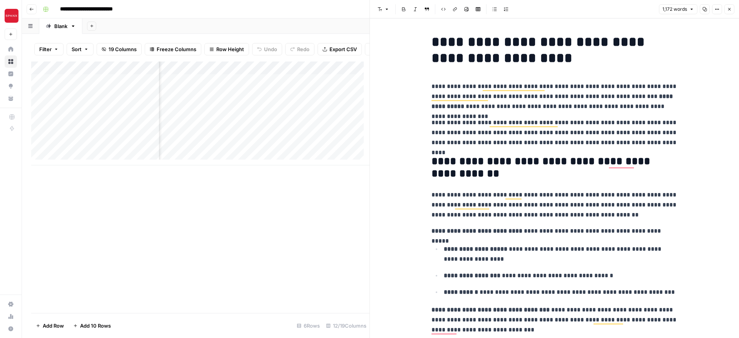
click at [201, 74] on div "Add Column" at bounding box center [200, 114] width 338 height 104
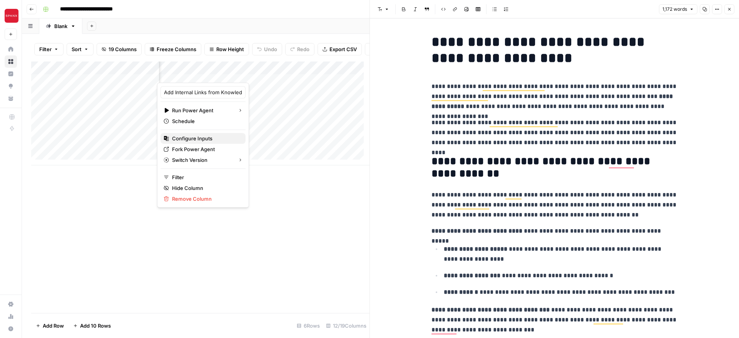
click at [197, 136] on span "Configure Inputs" at bounding box center [205, 139] width 67 height 8
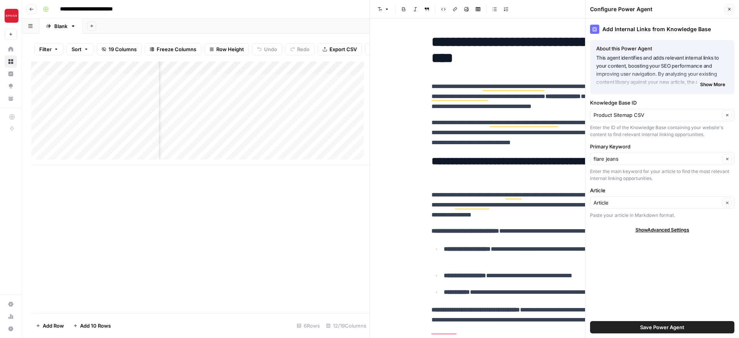
click at [657, 121] on div "Product Sitemap CSV Clear" at bounding box center [662, 115] width 144 height 12
type input "Product Sitemap CSV"
click at [613, 254] on div "Add Internal Links from Knowledge Base About this Power Agent This agent identi…" at bounding box center [662, 178] width 154 height 320
click at [648, 232] on span "Show Advanced Settings" at bounding box center [662, 230] width 54 height 7
click at [637, 203] on input "Article" at bounding box center [656, 203] width 127 height 8
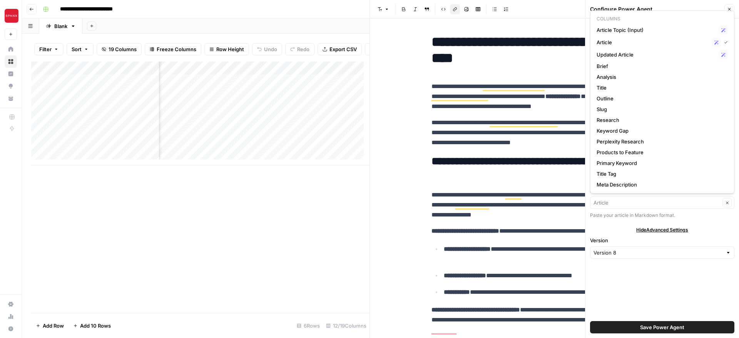
click at [622, 228] on div "Hide Advanced Settings" at bounding box center [662, 230] width 144 height 7
type input "Article"
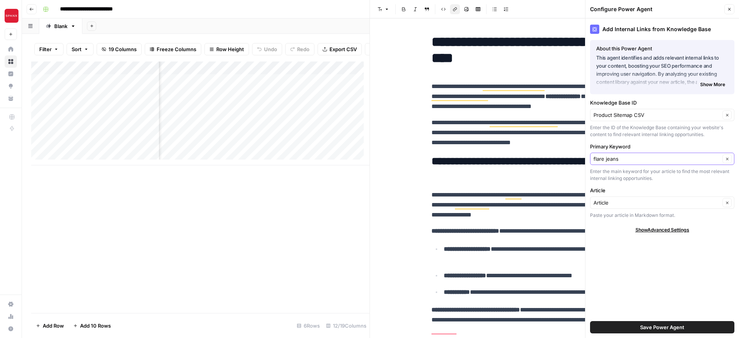
click at [619, 159] on input "flare jeans" at bounding box center [656, 159] width 127 height 8
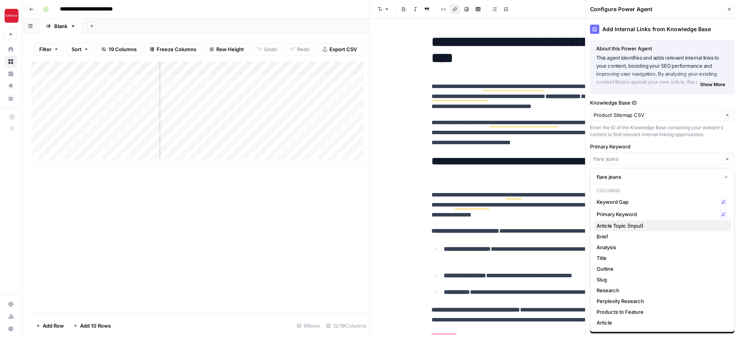
click at [626, 228] on span "Article Topic (Input)" at bounding box center [661, 226] width 128 height 8
type input "Article Topic (Input)"
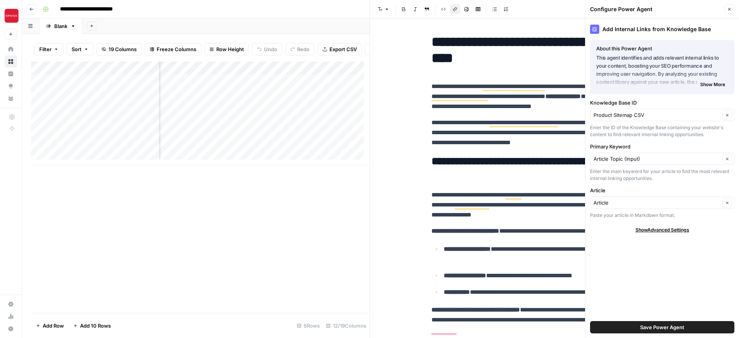
click at [642, 326] on span "Save Power Agent" at bounding box center [662, 328] width 44 height 8
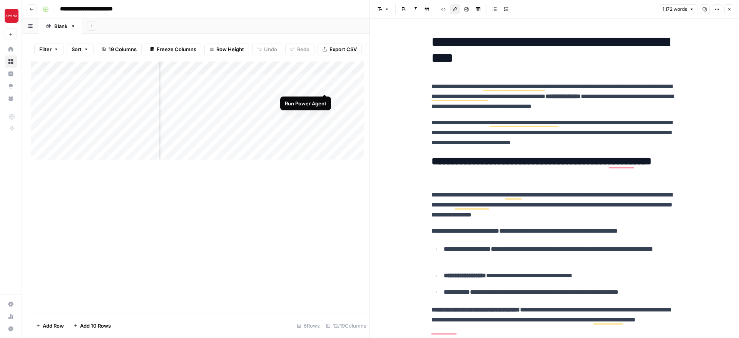
click at [322, 86] on div "Add Column" at bounding box center [200, 114] width 338 height 104
click at [311, 86] on div "Add Column" at bounding box center [200, 114] width 338 height 104
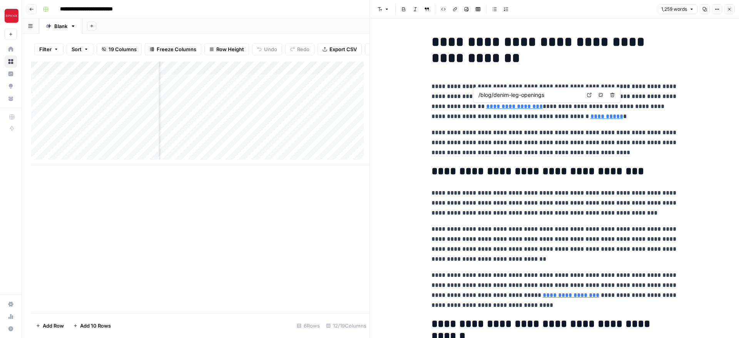
type input "/blog/body-shape-jeans-guide"
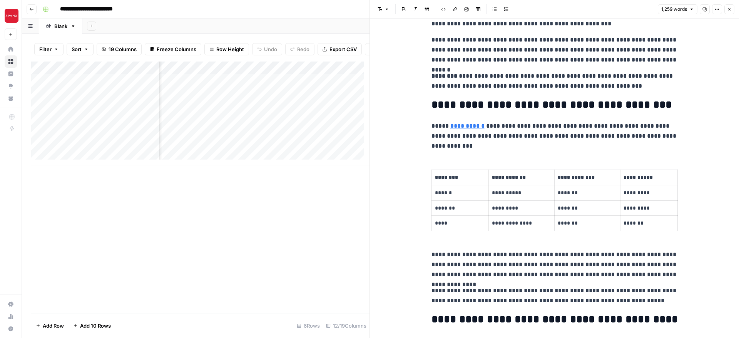
scroll to position [562, 0]
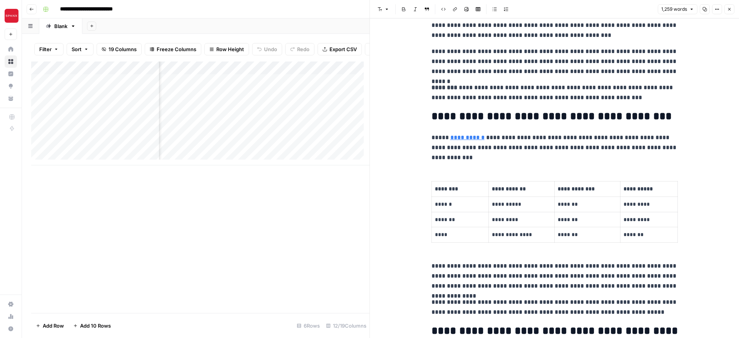
click at [468, 136] on link "**********" at bounding box center [467, 138] width 34 height 6
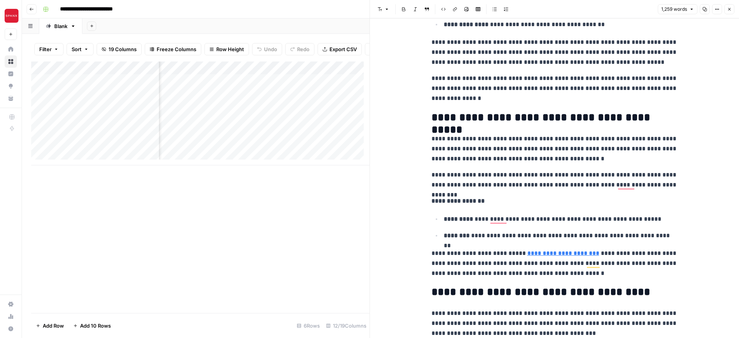
scroll to position [1260, 0]
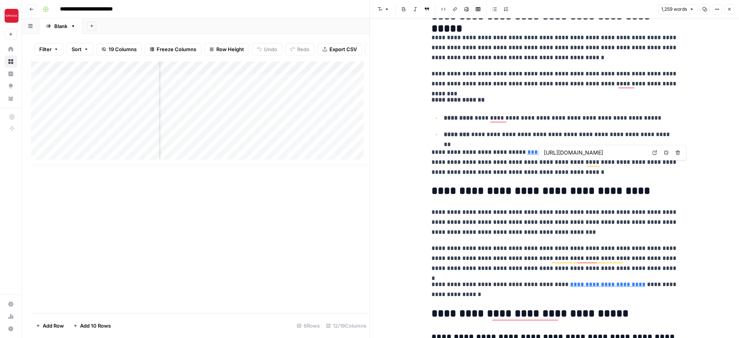
type input "/blog/original-hem-techniques"
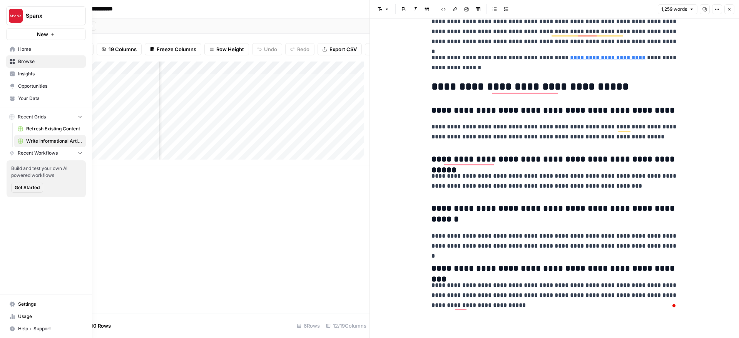
click at [11, 328] on icon "button" at bounding box center [12, 329] width 5 height 5
click at [33, 327] on span "Help + Support" at bounding box center [50, 329] width 64 height 7
click at [42, 330] on span "Help + Support" at bounding box center [50, 329] width 64 height 7
click at [110, 329] on span "Chat & Support" at bounding box center [129, 325] width 52 height 7
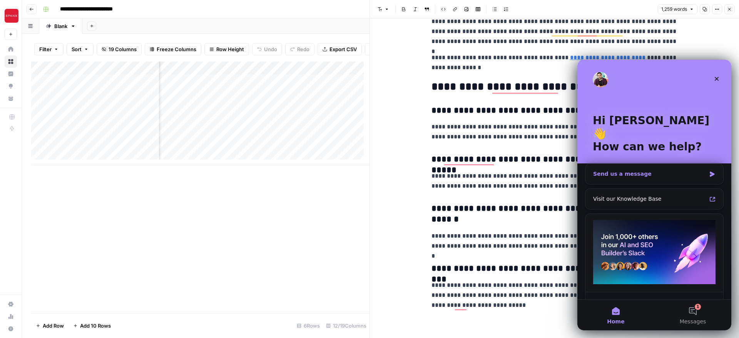
click at [636, 170] on div "Send us a message" at bounding box center [649, 174] width 113 height 8
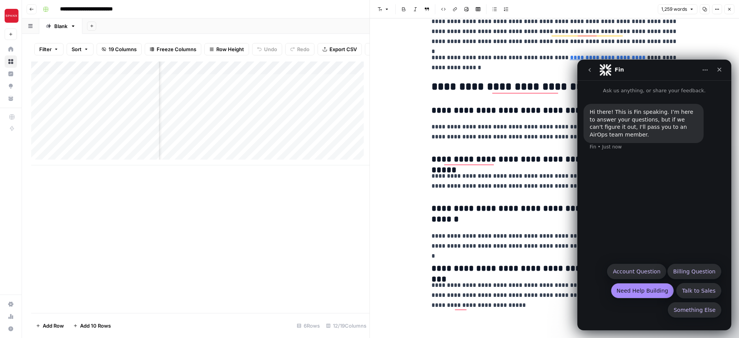
click at [637, 293] on button "Need Help Building" at bounding box center [642, 290] width 63 height 15
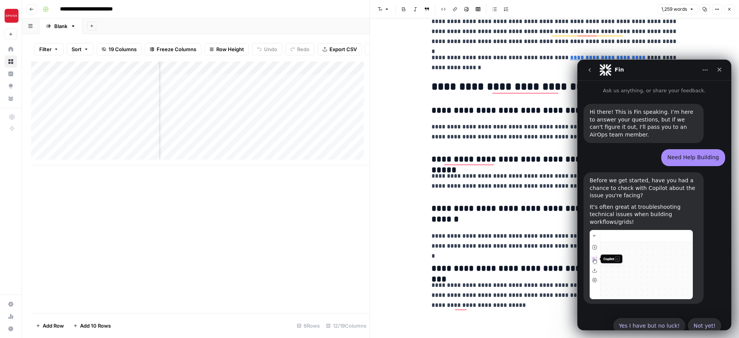
scroll to position [9, 0]
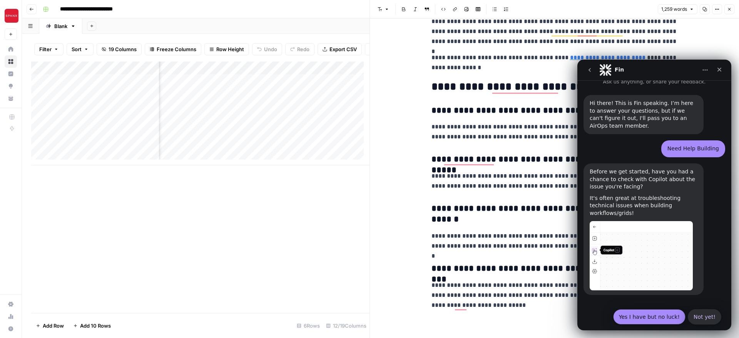
click at [642, 311] on button "Yes I have but no luck!" at bounding box center [649, 316] width 72 height 15
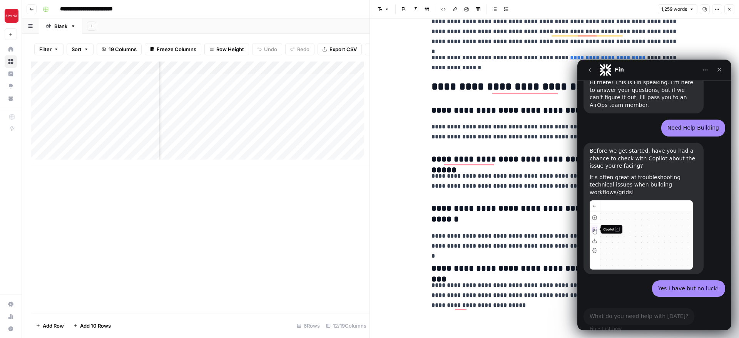
scroll to position [35, 0]
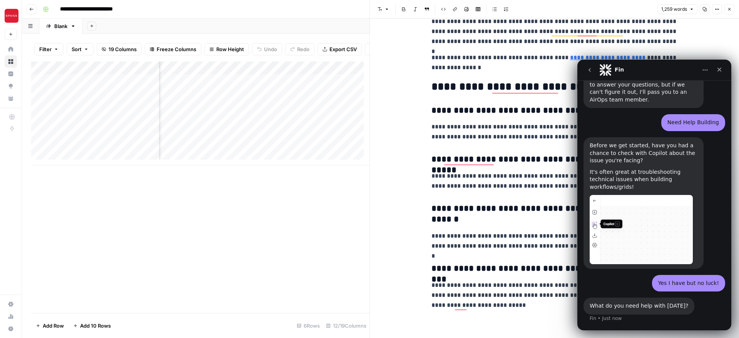
click at [619, 319] on div "What do you need help with today? Fin • Just now" at bounding box center [654, 315] width 142 height 34
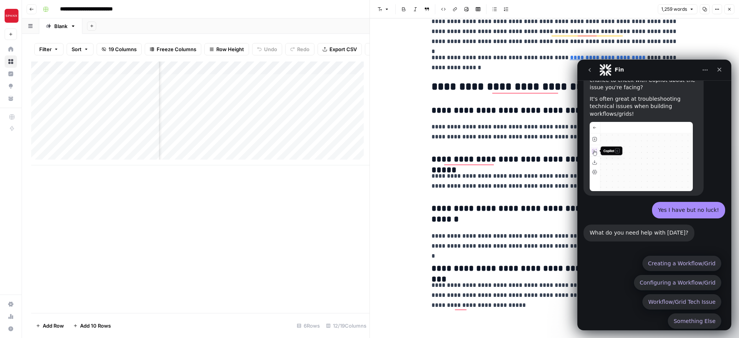
scroll to position [112, 0]
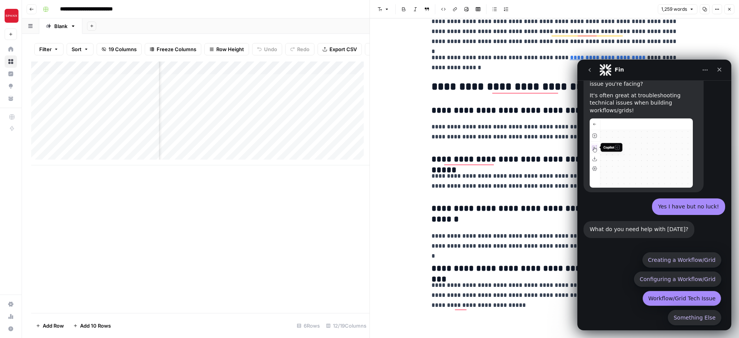
click at [663, 291] on button "Workflow/Grid Tech Issue" at bounding box center [681, 298] width 79 height 15
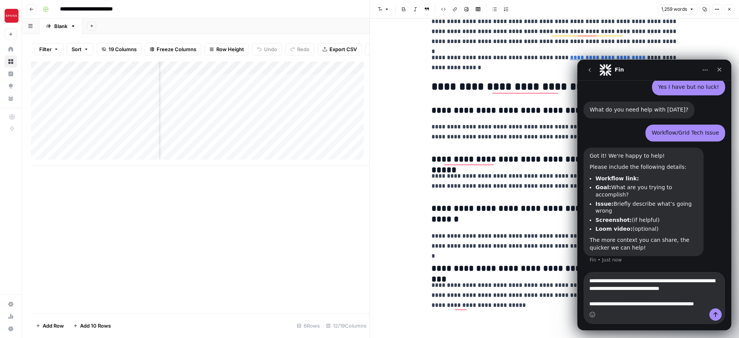
scroll to position [247, 0]
type textarea "**********"
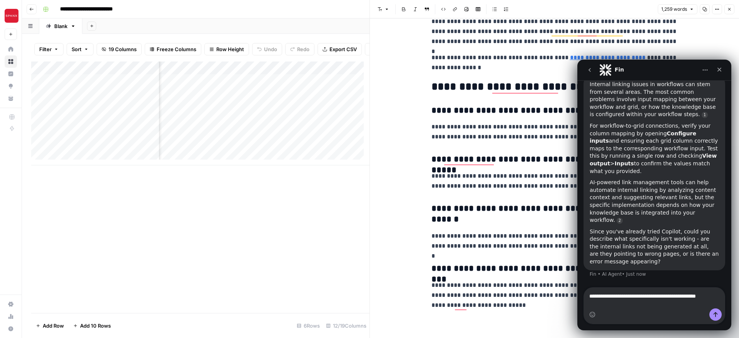
scroll to position [470, 0]
type textarea "**********"
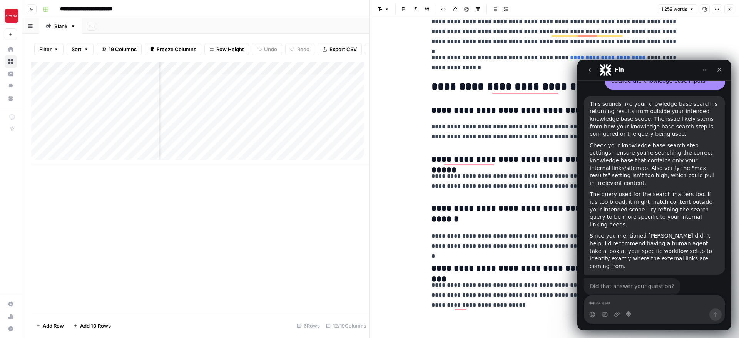
scroll to position [681, 0]
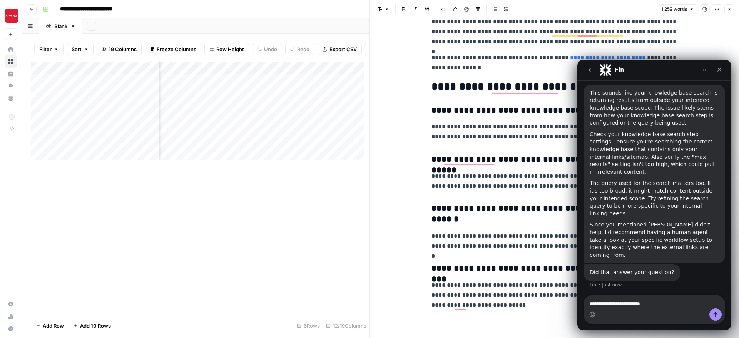
type textarea "**********"
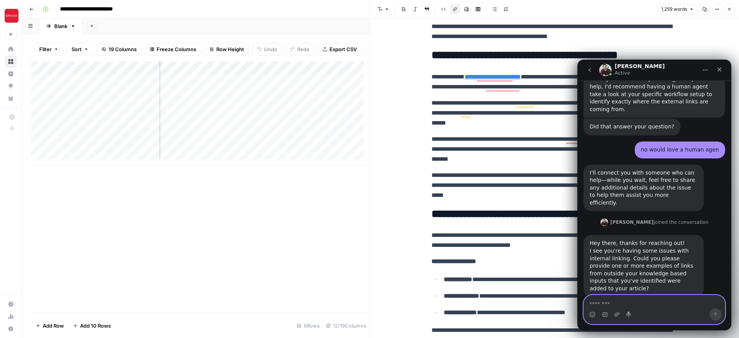
scroll to position [836, 0]
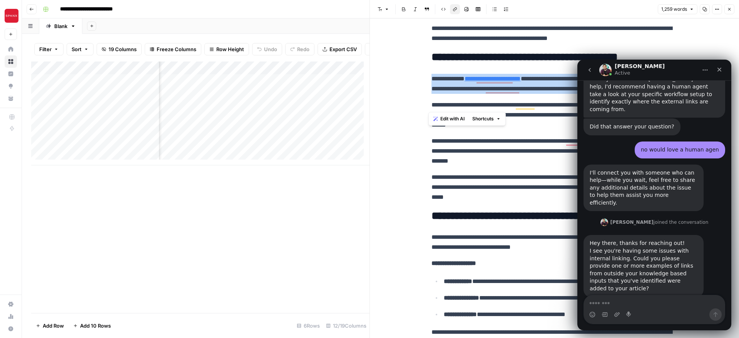
drag, startPoint x: 427, startPoint y: 78, endPoint x: 496, endPoint y: 97, distance: 71.4
click at [496, 97] on div "**********" at bounding box center [555, 63] width 256 height 1737
copy p "**********"
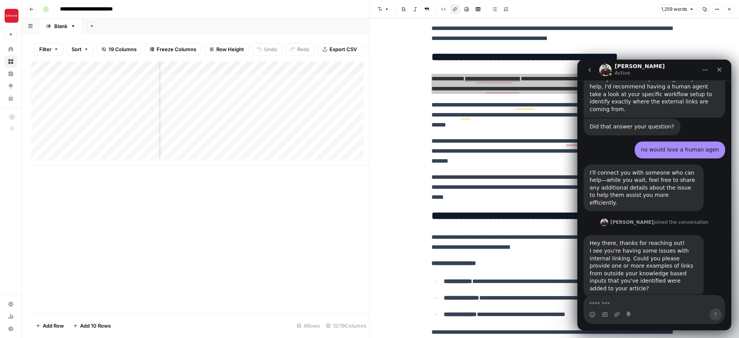
click at [624, 309] on div "Intercom messenger" at bounding box center [654, 315] width 141 height 12
click at [615, 305] on textarea "Message…" at bounding box center [654, 302] width 141 height 13
paste textarea "**********"
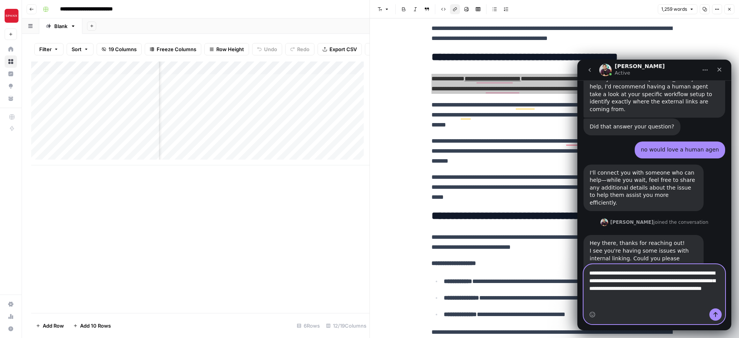
scroll to position [866, 0]
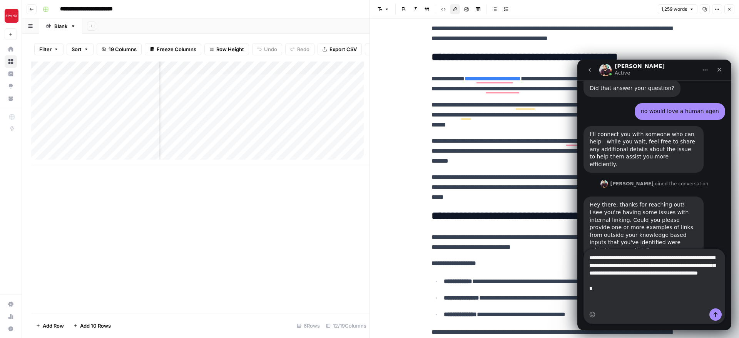
click at [514, 121] on p "**********" at bounding box center [554, 115] width 246 height 30
drag, startPoint x: 472, startPoint y: 79, endPoint x: 541, endPoint y: 80, distance: 68.5
click at [541, 80] on p "**********" at bounding box center [554, 84] width 246 height 20
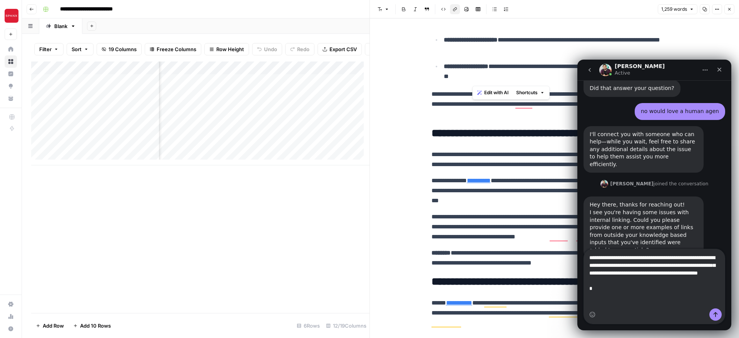
scroll to position [396, 0]
click at [481, 180] on link "**********" at bounding box center [479, 181] width 24 height 6
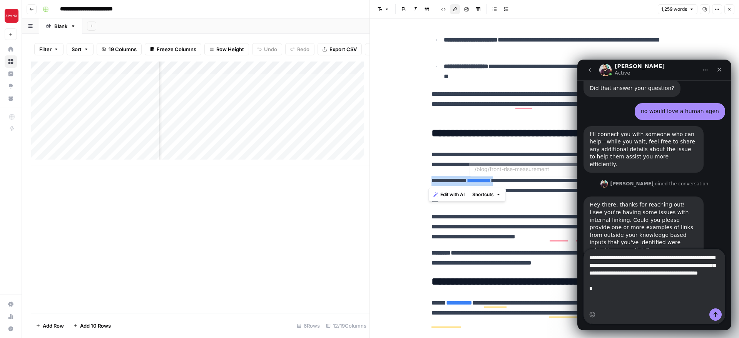
drag, startPoint x: 500, startPoint y: 182, endPoint x: 422, endPoint y: 180, distance: 78.5
click at [422, 180] on div "**********" at bounding box center [554, 178] width 369 height 320
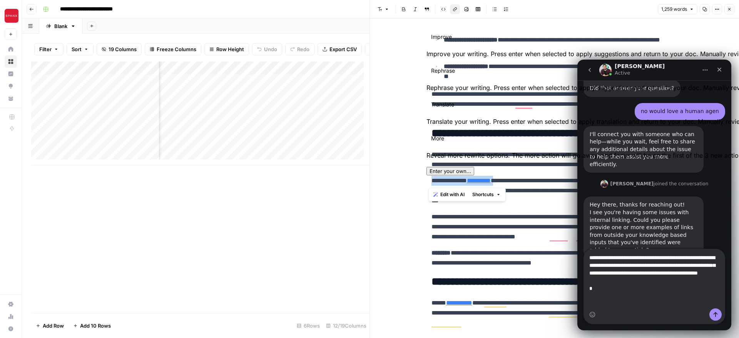
copy p "**********"
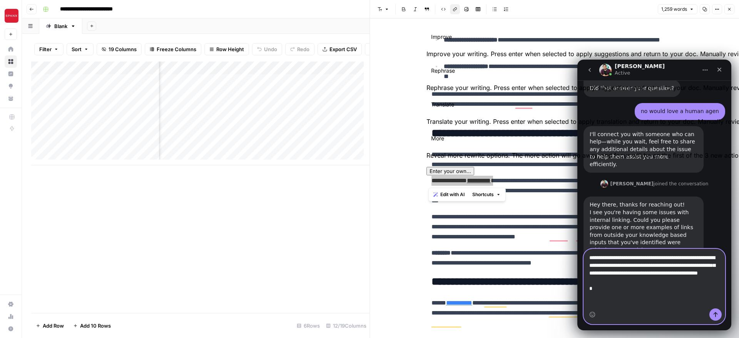
click at [613, 288] on textarea "**********" at bounding box center [654, 275] width 141 height 52
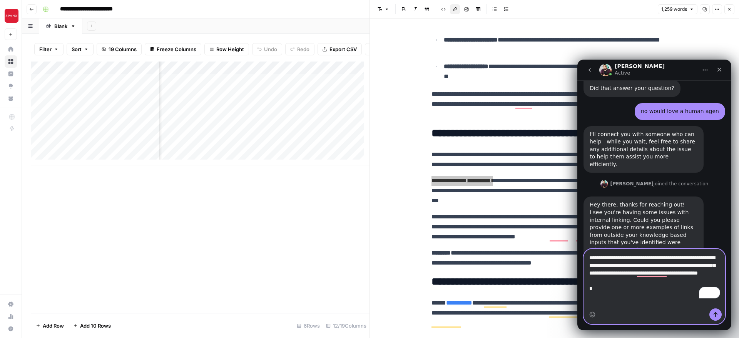
click at [616, 279] on textarea "**********" at bounding box center [654, 275] width 141 height 52
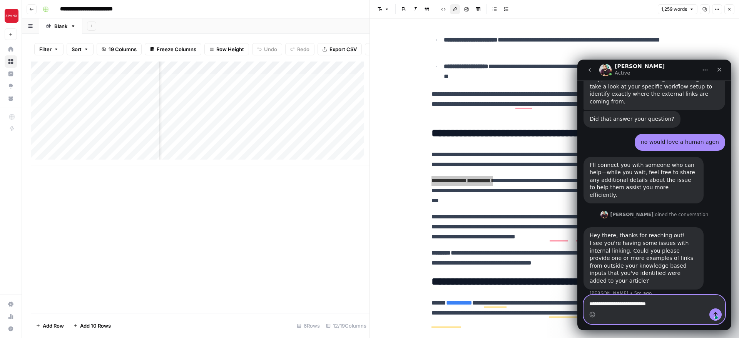
scroll to position [843, 0]
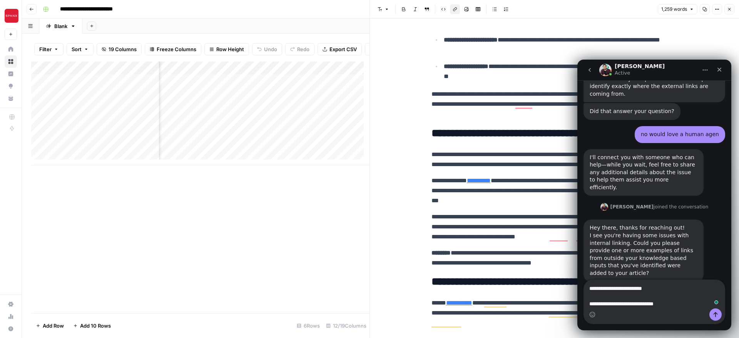
click at [511, 222] on p "**********" at bounding box center [554, 227] width 246 height 30
click at [670, 306] on textarea "**********" at bounding box center [654, 294] width 141 height 28
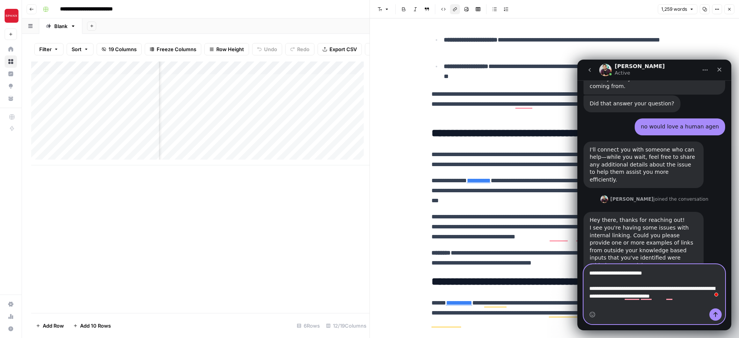
scroll to position [859, 0]
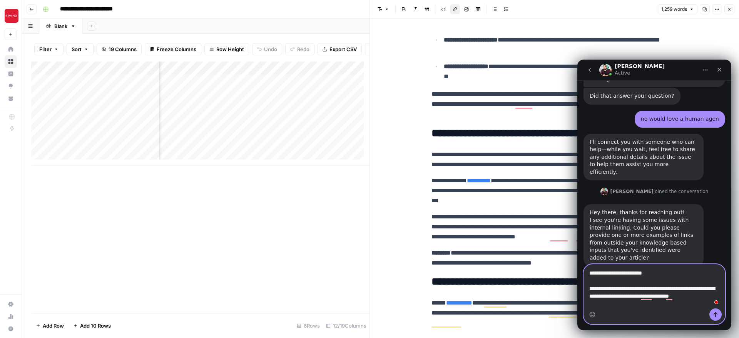
type textarea "**********"
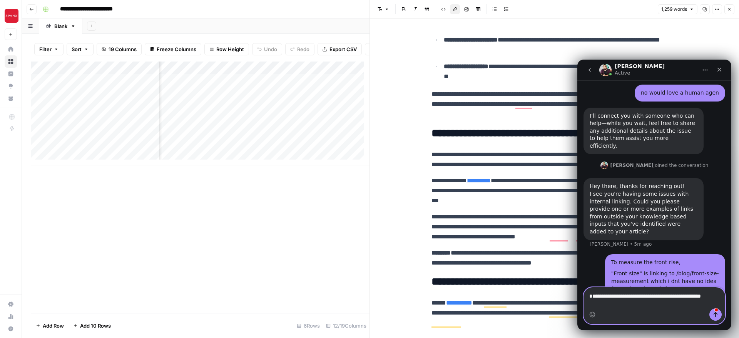
scroll to position [892, 0]
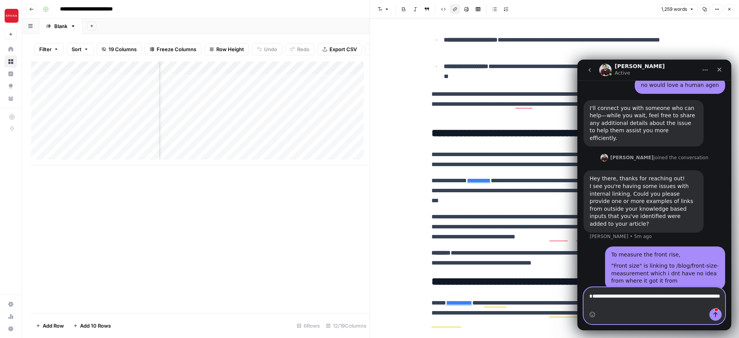
type textarea "**********"
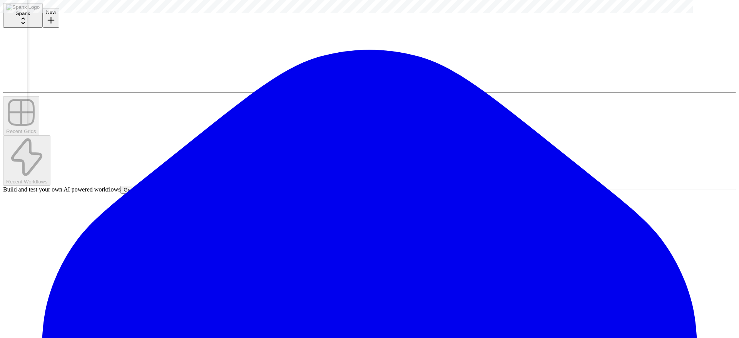
scroll to position [0, 120]
